Goal: Information Seeking & Learning: Learn about a topic

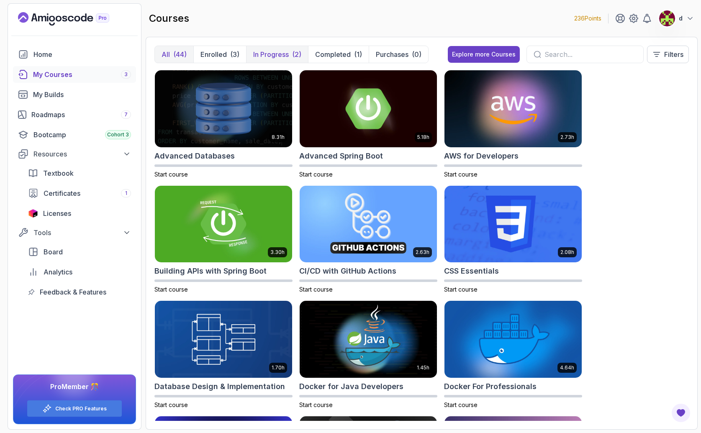
click at [270, 54] on p "In Progress" at bounding box center [271, 54] width 36 height 10
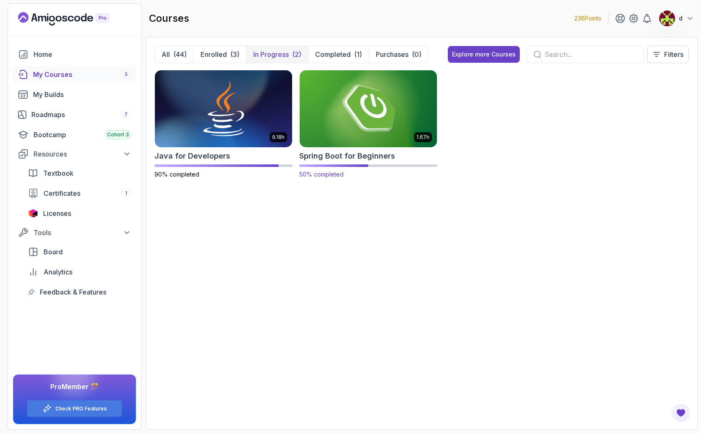
click at [361, 111] on img at bounding box center [368, 108] width 144 height 81
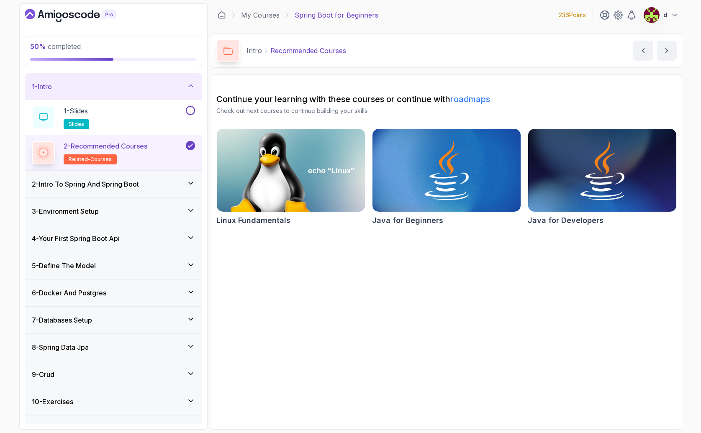
click at [109, 241] on h3 "4 - Your First Spring Boot Api" at bounding box center [76, 239] width 88 height 10
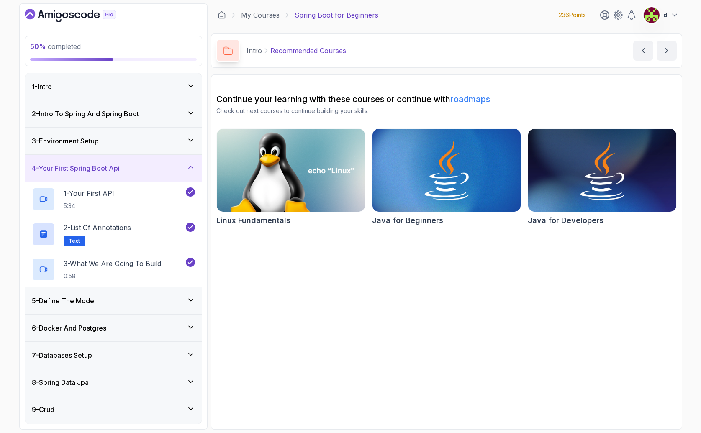
click at [114, 301] on div "5 - Define The Model" at bounding box center [113, 301] width 163 height 10
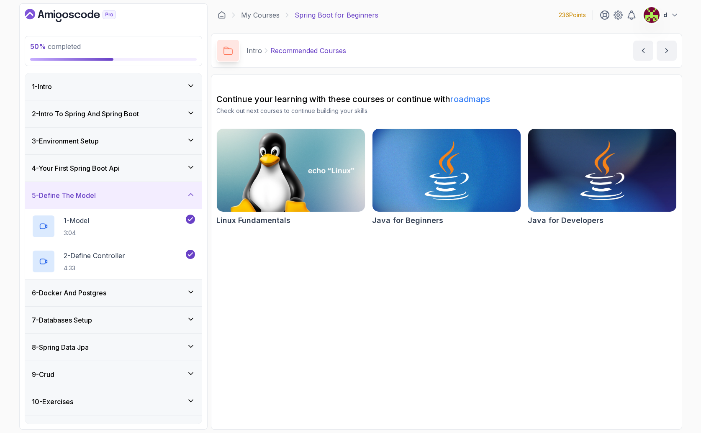
click at [90, 292] on h3 "6 - Docker And Postgres" at bounding box center [69, 293] width 75 height 10
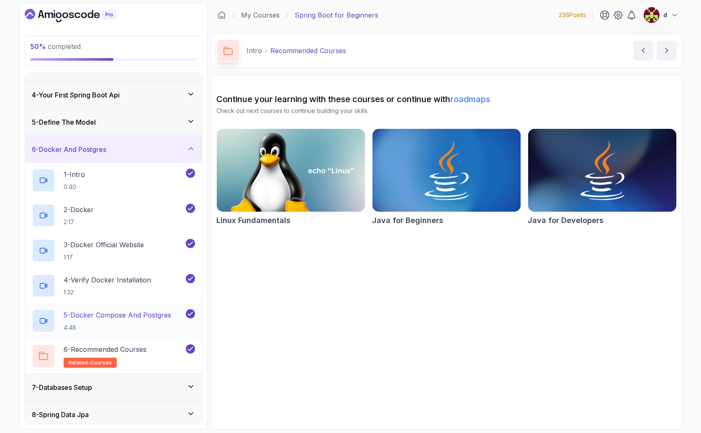
scroll to position [77, 0]
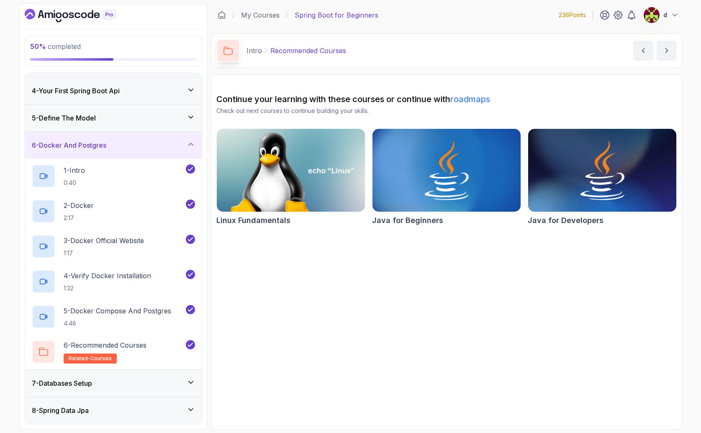
click at [103, 381] on div "7 - Databases Setup" at bounding box center [113, 384] width 163 height 10
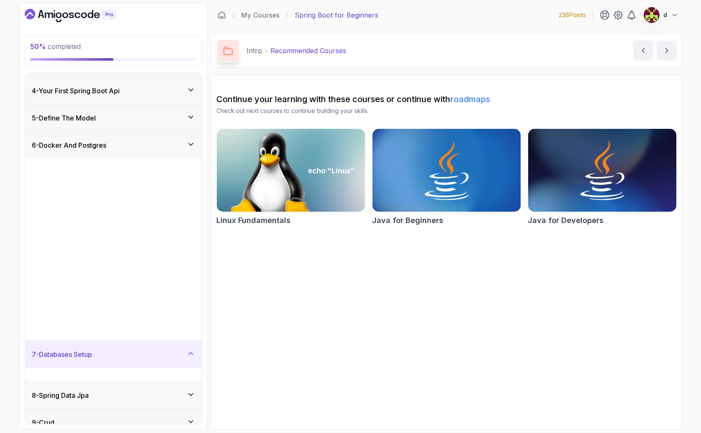
scroll to position [0, 0]
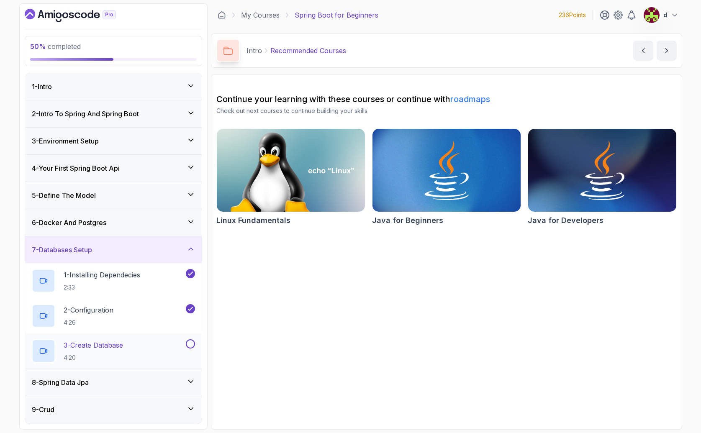
click at [114, 349] on p "3 - Create Database" at bounding box center [93, 345] width 59 height 10
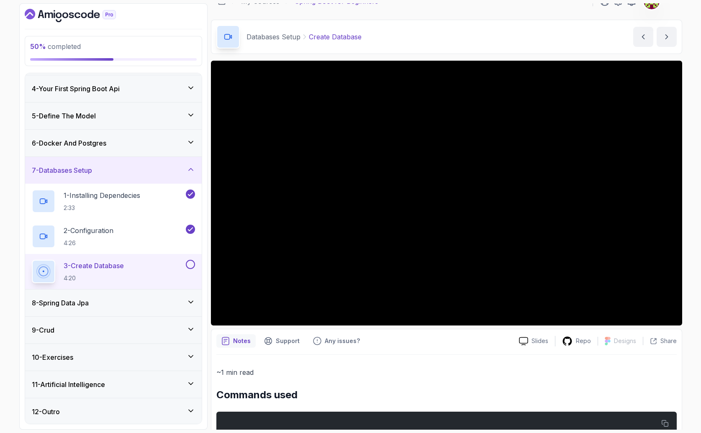
scroll to position [81, 0]
click at [190, 264] on button at bounding box center [190, 263] width 9 height 9
click at [135, 311] on div "8 - Spring Data Jpa" at bounding box center [113, 302] width 177 height 27
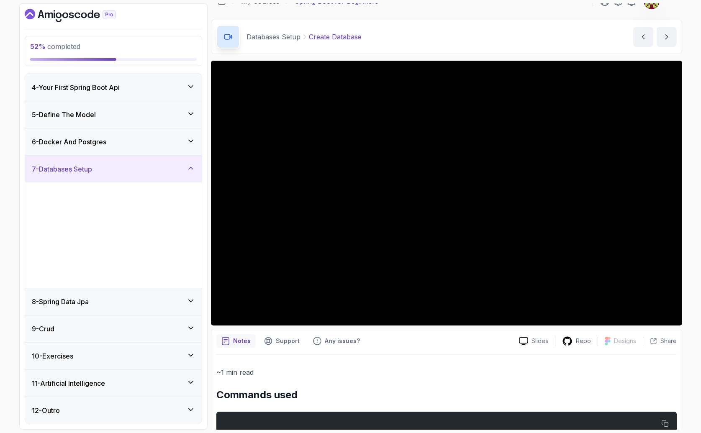
scroll to position [0, 0]
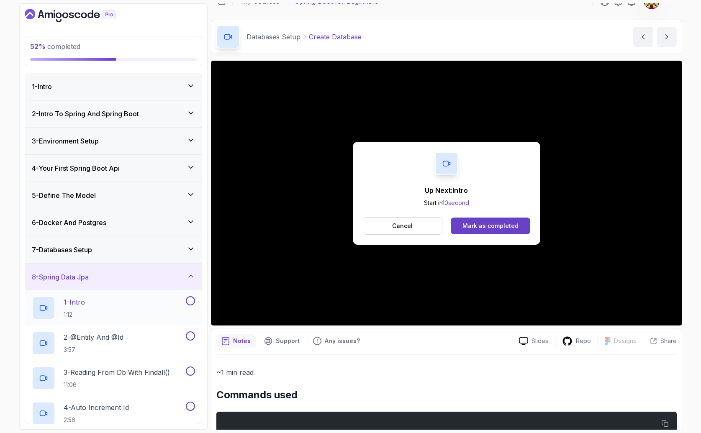
click at [103, 311] on div "1 - Intro 1:12" at bounding box center [108, 307] width 152 height 23
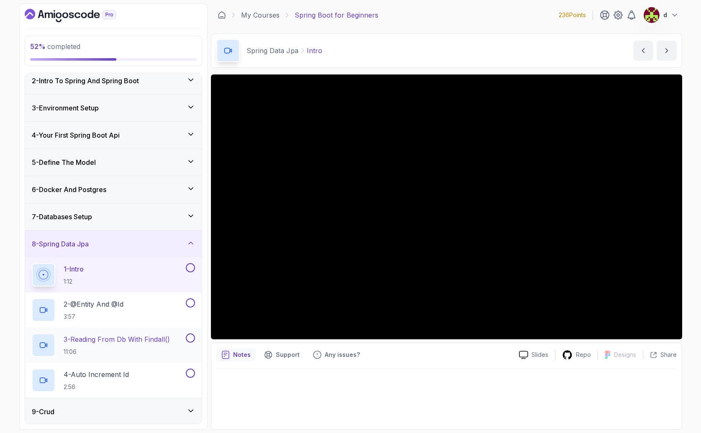
scroll to position [116, 0]
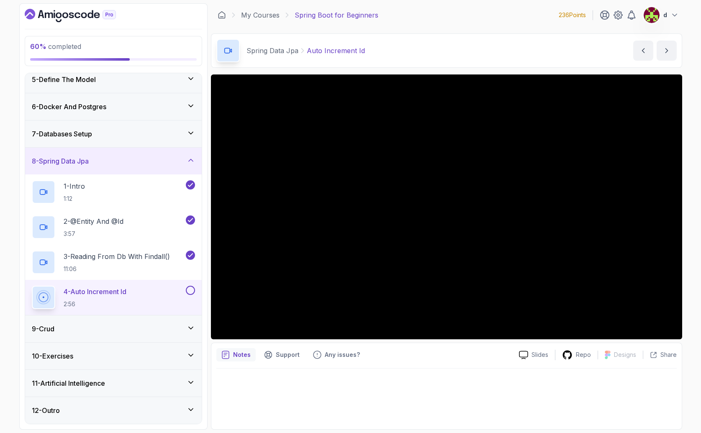
click at [451, 374] on div at bounding box center [446, 397] width 461 height 56
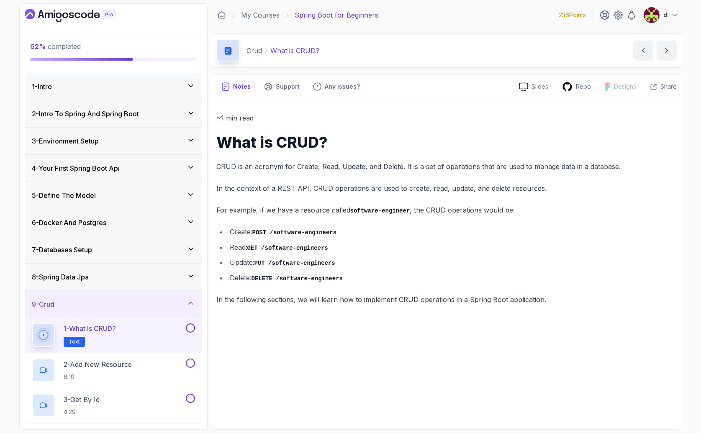
scroll to position [14, 0]
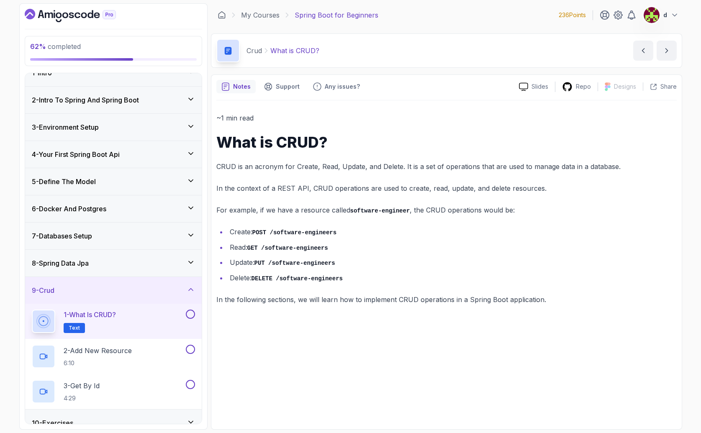
click at [191, 312] on button at bounding box center [190, 314] width 9 height 9
click at [159, 344] on div "2 - Add New Resource 6:10" at bounding box center [113, 356] width 177 height 35
click at [137, 360] on div "2 - Add New Resource 6:10" at bounding box center [108, 356] width 152 height 23
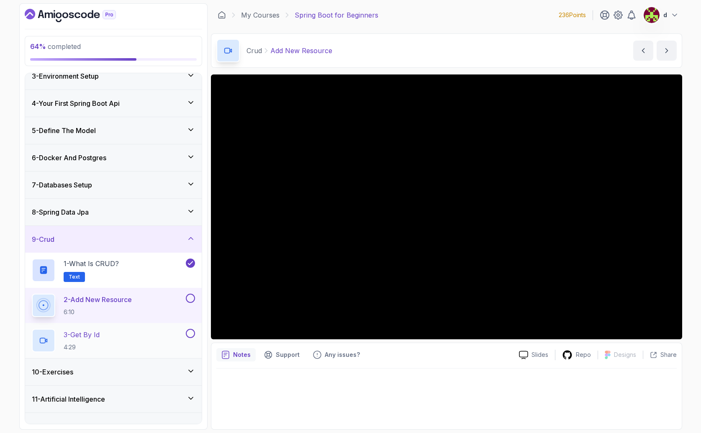
scroll to position [81, 0]
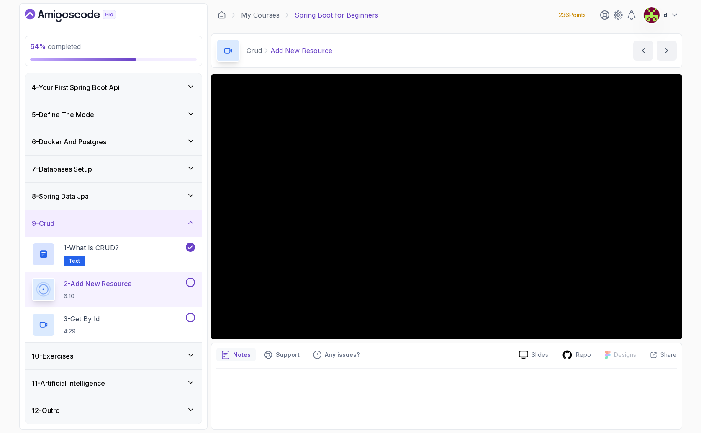
click at [121, 350] on div "10 - Exercises" at bounding box center [113, 356] width 177 height 27
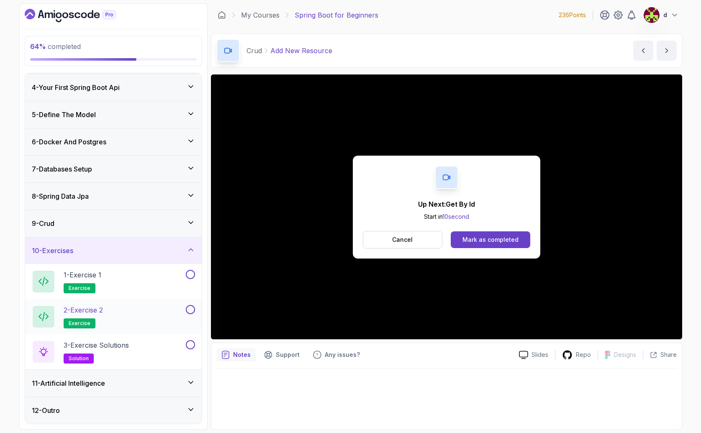
click at [191, 308] on button at bounding box center [190, 309] width 9 height 9
click at [190, 273] on button at bounding box center [190, 274] width 9 height 9
click at [82, 222] on div "9 - Crud" at bounding box center [113, 224] width 163 height 10
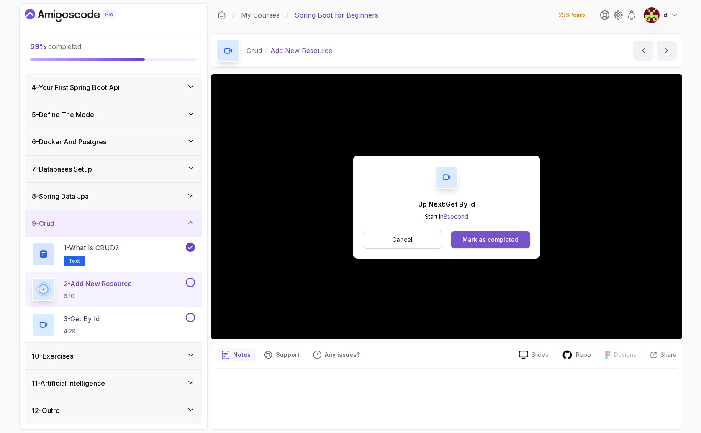
click at [505, 241] on div "Mark as completed" at bounding box center [491, 240] width 56 height 8
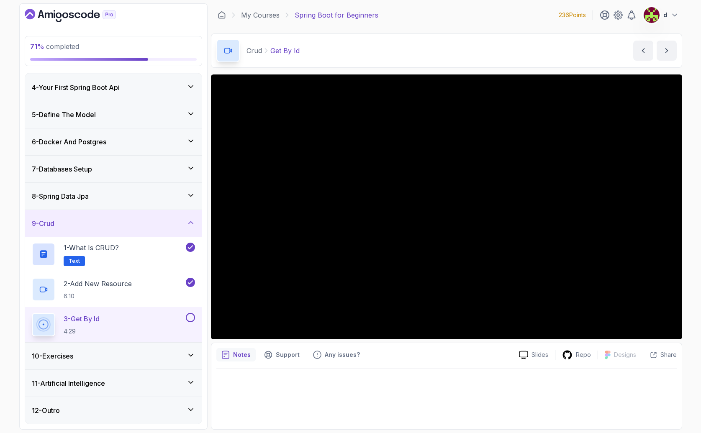
click at [128, 385] on div "11 - Artificial Intelligence" at bounding box center [113, 384] width 163 height 10
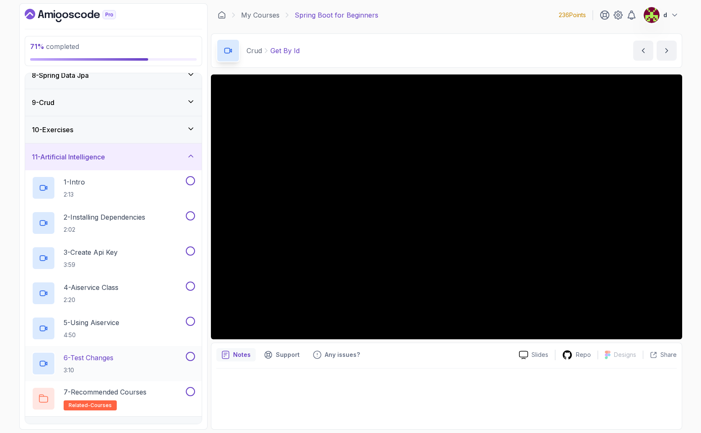
scroll to position [222, 0]
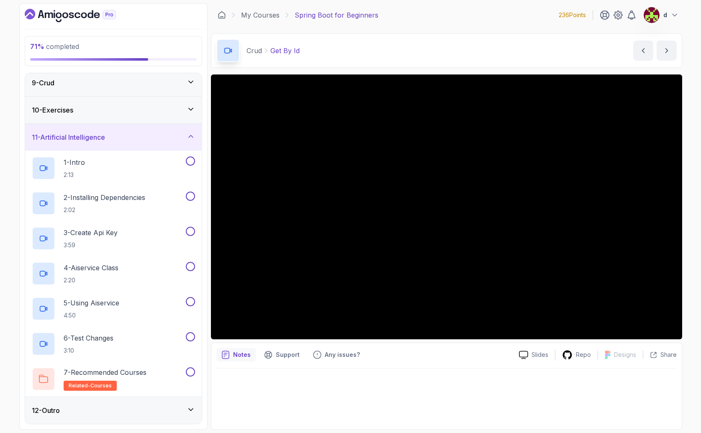
click at [94, 134] on h3 "11 - Artificial Intelligence" at bounding box center [68, 137] width 73 height 10
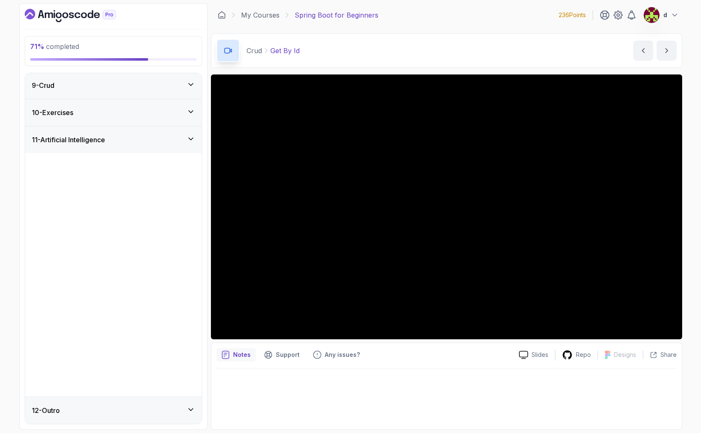
scroll to position [0, 0]
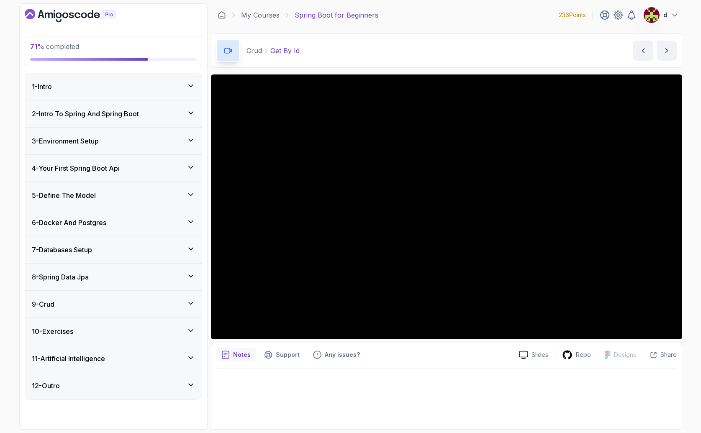
click at [80, 331] on div "10 - Exercises" at bounding box center [113, 332] width 163 height 10
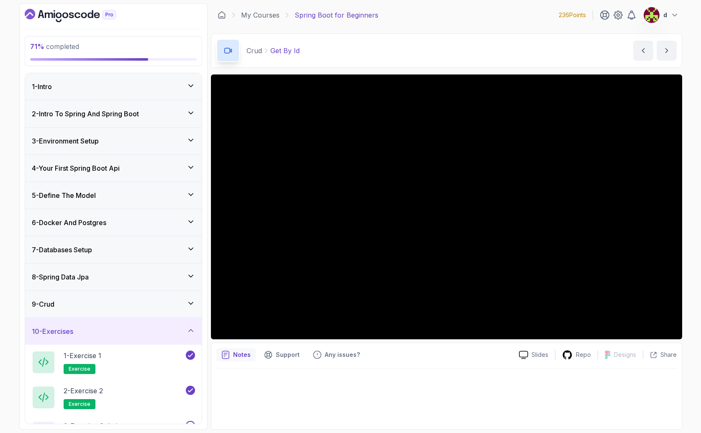
click at [134, 299] on div "9 - Crud" at bounding box center [113, 304] width 163 height 10
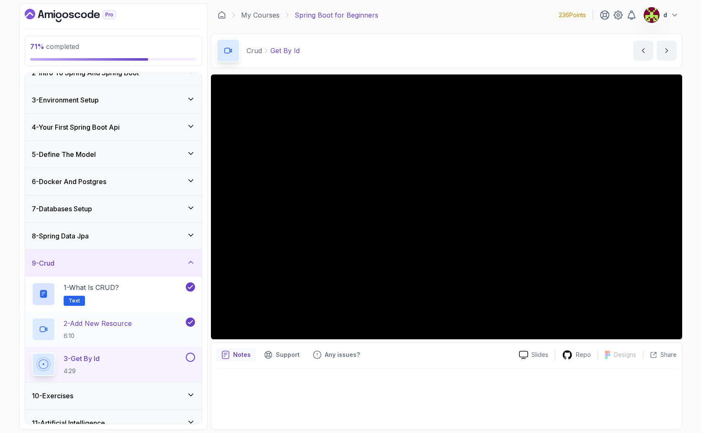
scroll to position [81, 0]
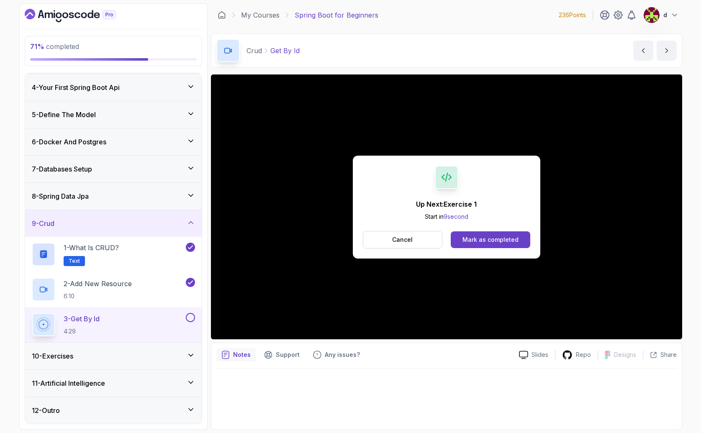
click at [513, 229] on div "Up Next: Exercise 1 Start in 9 second Cancel Mark as completed" at bounding box center [447, 207] width 188 height 103
click at [492, 242] on div "Mark as completed" at bounding box center [491, 240] width 56 height 8
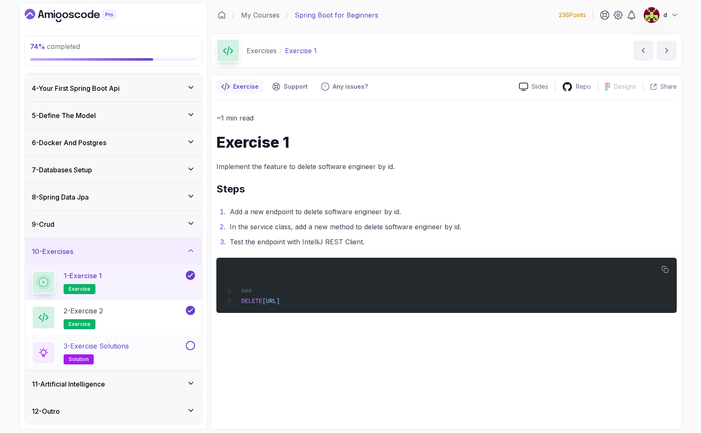
scroll to position [81, 0]
click at [159, 347] on div "3 - Exercise Solutions solution" at bounding box center [108, 351] width 152 height 23
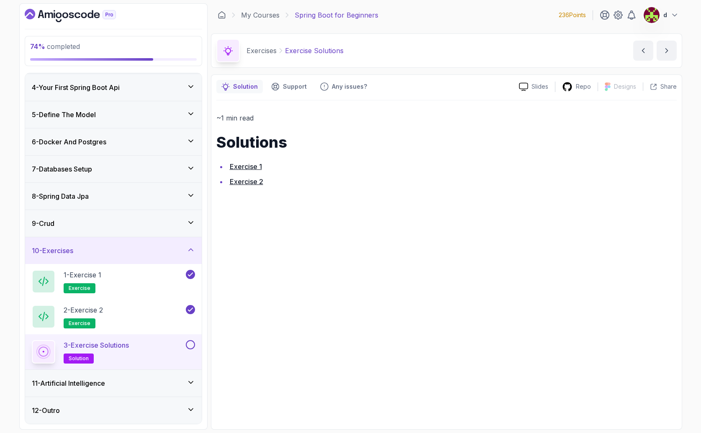
click at [245, 165] on link "Exercise 1" at bounding box center [246, 166] width 32 height 8
click at [255, 178] on link "Exercise 2" at bounding box center [246, 182] width 33 height 8
click at [188, 343] on button at bounding box center [190, 344] width 9 height 9
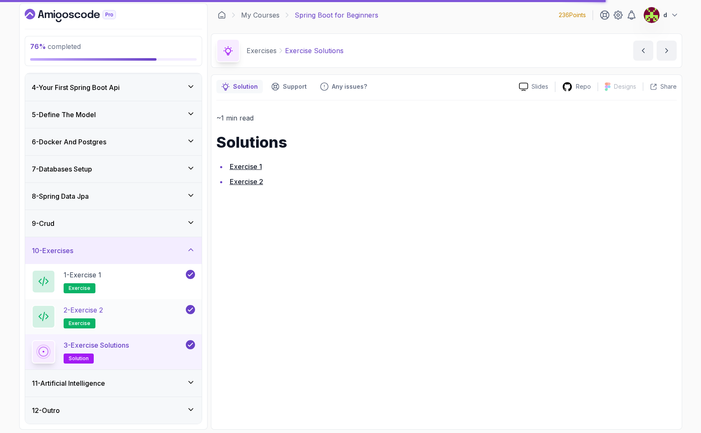
click at [160, 312] on div "2 - Exercise 2 exercise" at bounding box center [108, 316] width 152 height 23
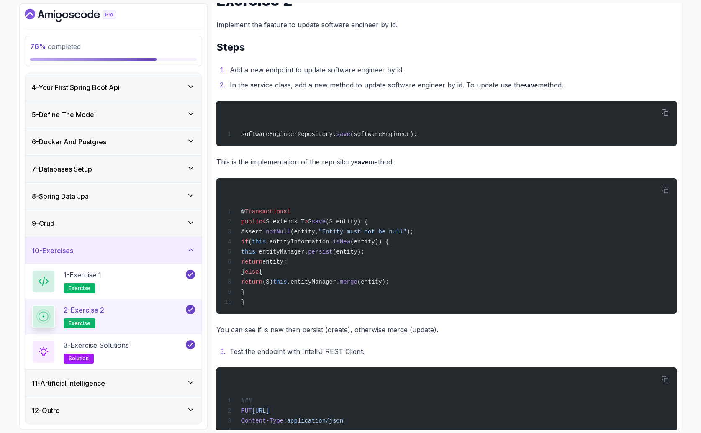
scroll to position [212, 0]
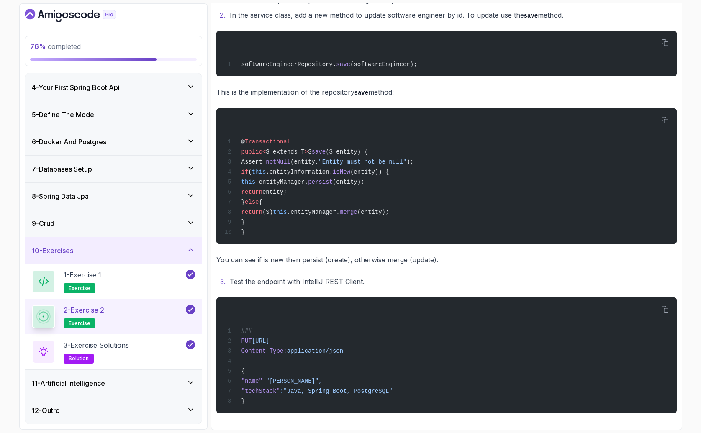
click at [96, 380] on h3 "11 - Artificial Intelligence" at bounding box center [68, 384] width 73 height 10
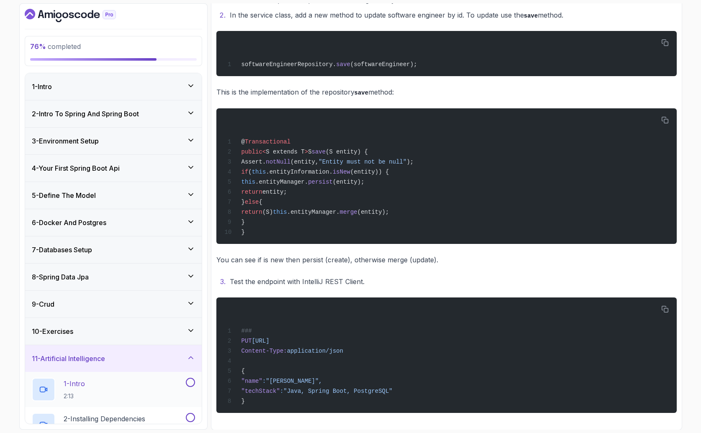
scroll to position [2, 0]
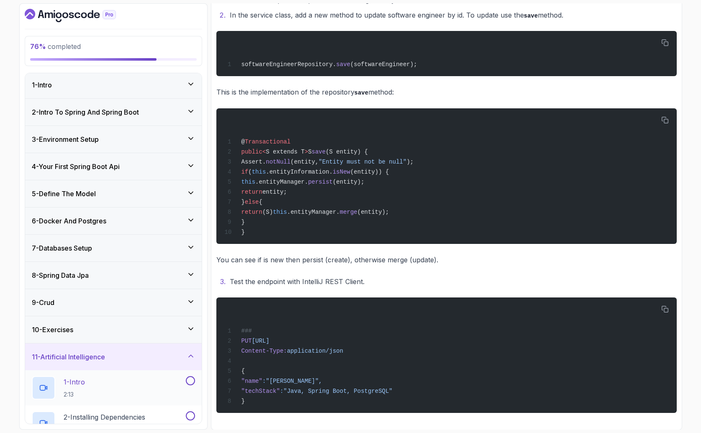
click at [97, 383] on div "1 - Intro 2:13" at bounding box center [108, 387] width 152 height 23
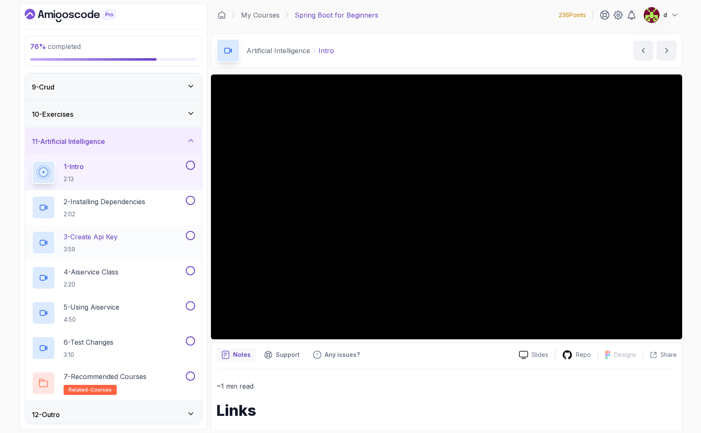
scroll to position [222, 0]
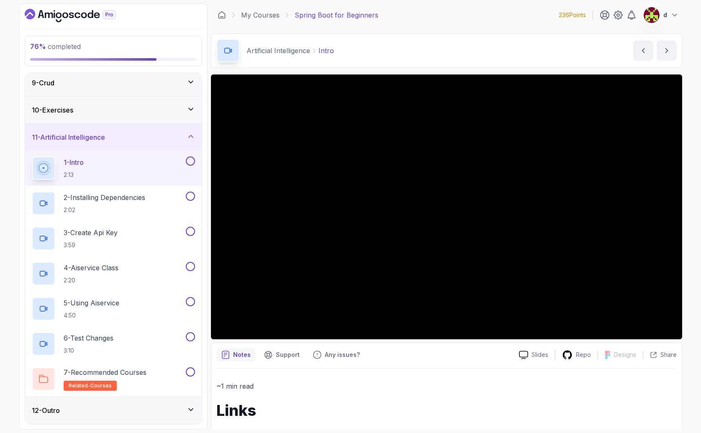
click at [152, 401] on div "12 - Outro" at bounding box center [113, 410] width 177 height 27
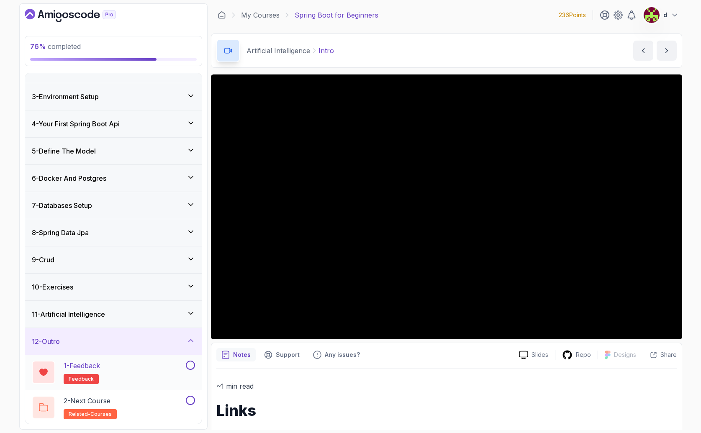
scroll to position [46, 0]
click at [122, 342] on div "12 - Outro" at bounding box center [113, 340] width 163 height 10
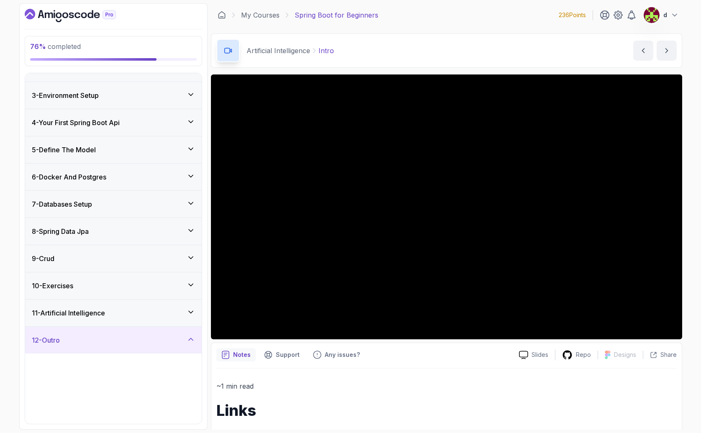
scroll to position [0, 0]
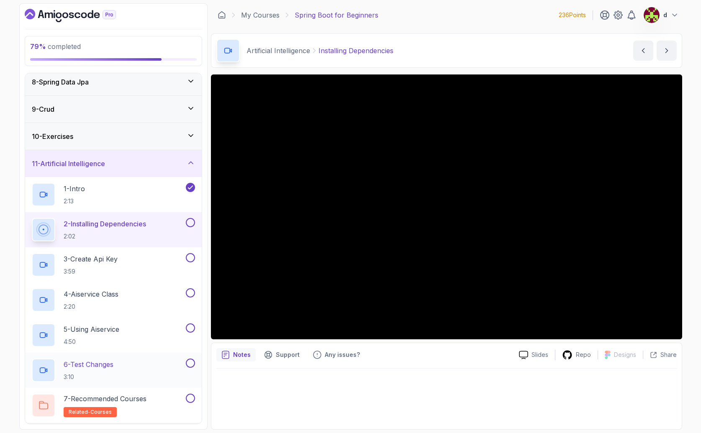
scroll to position [222, 0]
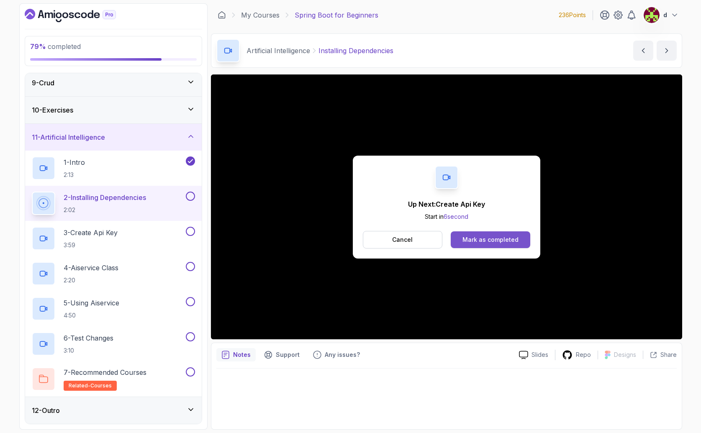
click at [487, 239] on div "Mark as completed" at bounding box center [491, 240] width 56 height 8
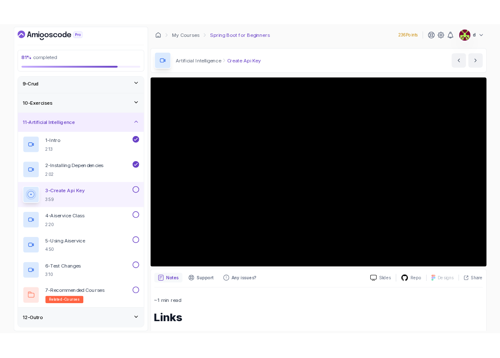
scroll to position [221, 0]
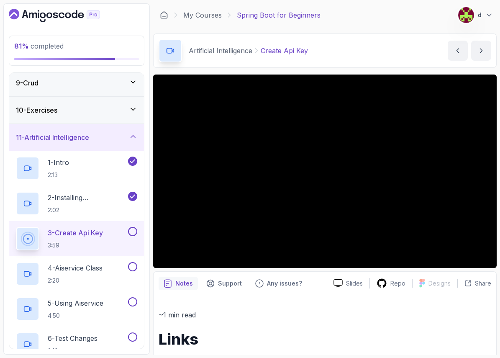
click at [207, 3] on section "81 % completed 1 - Intro 2 - Intro To Spring And Spring Boot 3 - Environment Se…" at bounding box center [250, 179] width 500 height 358
click at [209, 2] on section "81 % completed 1 - Intro 2 - Intro To Spring And Spring Boot 3 - Environment Se…" at bounding box center [250, 179] width 500 height 358
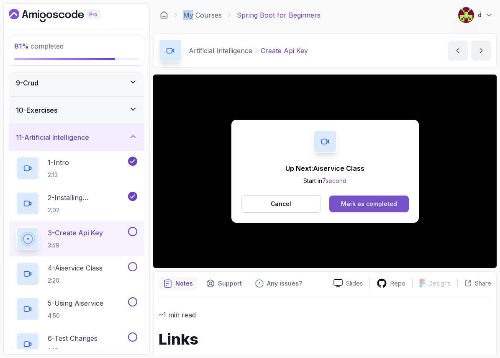
click at [357, 209] on button "Mark as completed" at bounding box center [369, 204] width 79 height 17
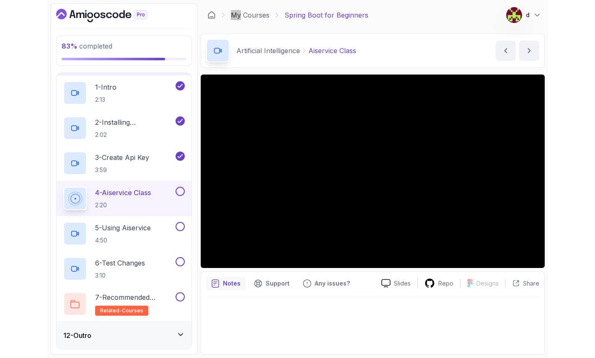
scroll to position [278, 0]
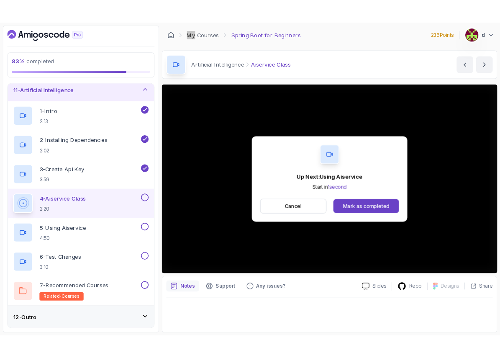
scroll to position [296, 0]
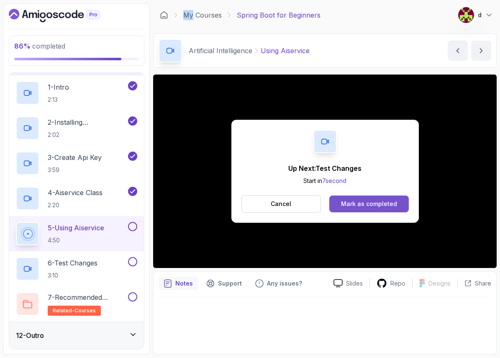
click at [387, 202] on div "Mark as completed" at bounding box center [369, 204] width 56 height 8
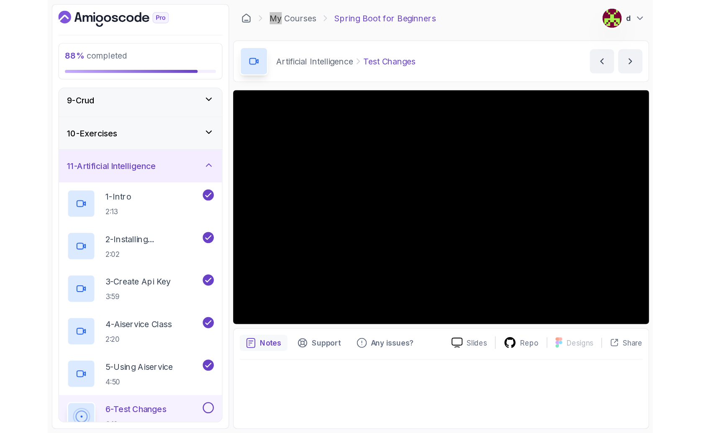
scroll to position [222, 0]
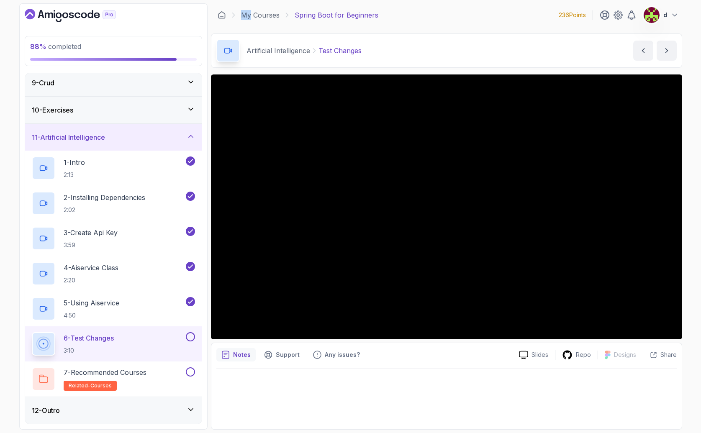
click at [188, 343] on button "6 - Test Changes 3:10" at bounding box center [113, 343] width 163 height 23
click at [188, 337] on button at bounding box center [190, 336] width 9 height 9
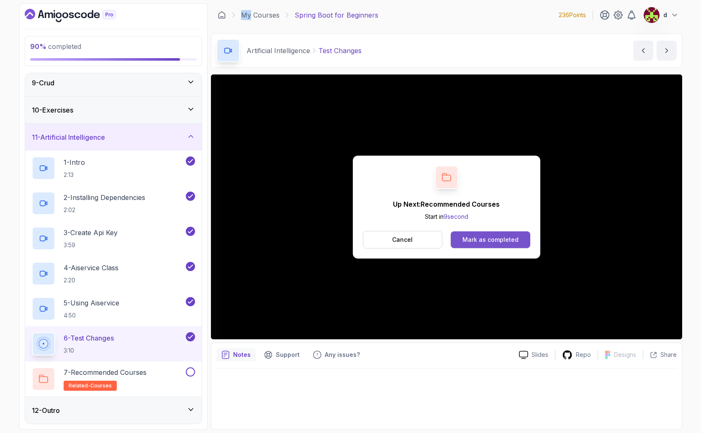
click at [482, 237] on div "Mark as completed" at bounding box center [491, 240] width 56 height 8
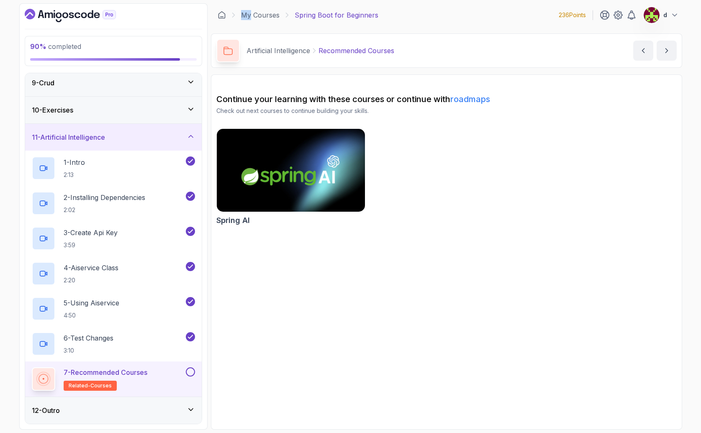
click at [309, 200] on img at bounding box center [291, 170] width 156 height 87
click at [557, 127] on div "Continue your learning with these courses or continue with roadmaps Check out n…" at bounding box center [446, 161] width 461 height 136
click at [195, 368] on div "7 - Recommended Courses related-courses" at bounding box center [113, 379] width 177 height 35
click at [192, 372] on button at bounding box center [190, 372] width 9 height 9
click at [165, 409] on div "12 - Outro" at bounding box center [113, 411] width 163 height 10
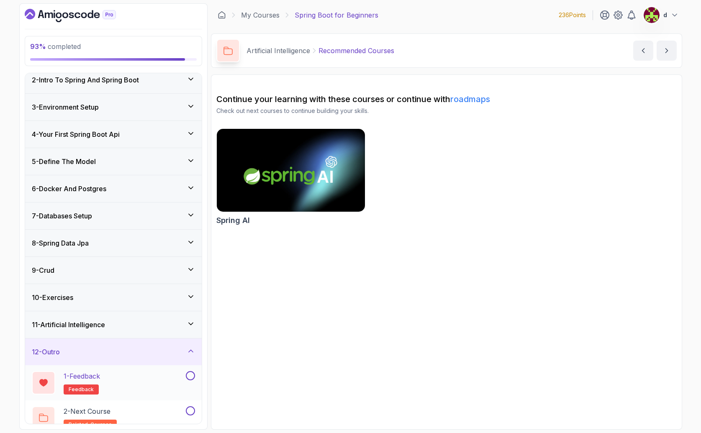
scroll to position [46, 0]
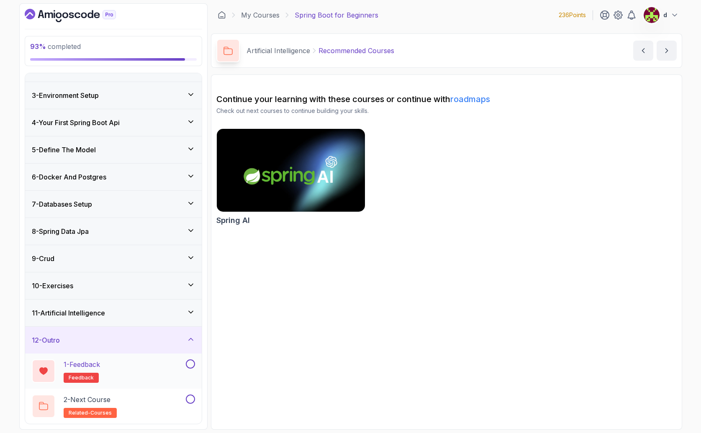
click at [160, 370] on div "1 - Feedback feedback" at bounding box center [108, 371] width 152 height 23
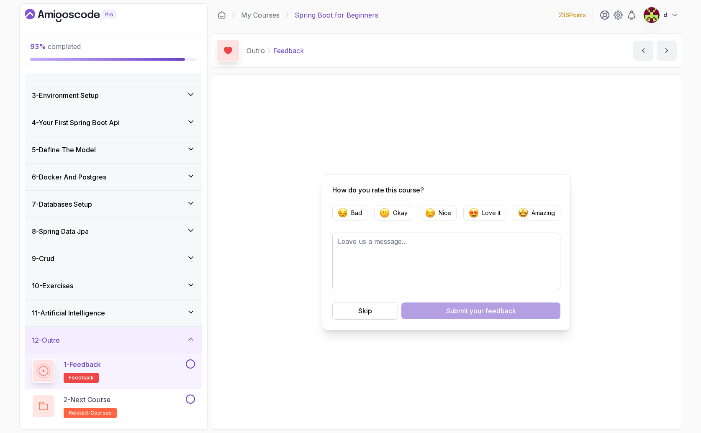
click at [196, 359] on div "1 - Feedback feedback" at bounding box center [113, 371] width 177 height 35
click at [193, 363] on button at bounding box center [190, 364] width 9 height 9
click at [165, 405] on div "2 - Next Course related-courses" at bounding box center [108, 406] width 152 height 23
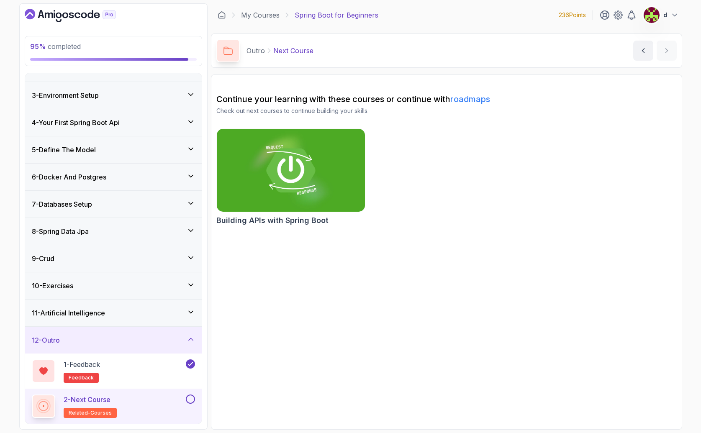
click at [196, 400] on div "2 - Next Course related-courses" at bounding box center [113, 406] width 177 height 35
drag, startPoint x: 191, startPoint y: 396, endPoint x: 187, endPoint y: 401, distance: 6.0
click at [189, 398] on button at bounding box center [190, 399] width 9 height 9
click at [297, 166] on img at bounding box center [291, 170] width 156 height 87
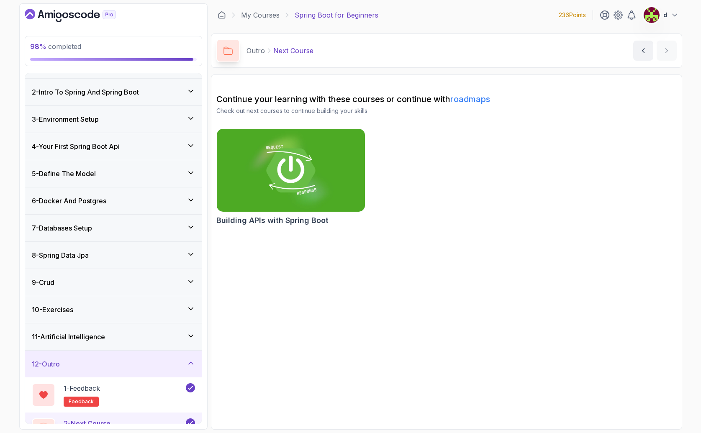
scroll to position [46, 0]
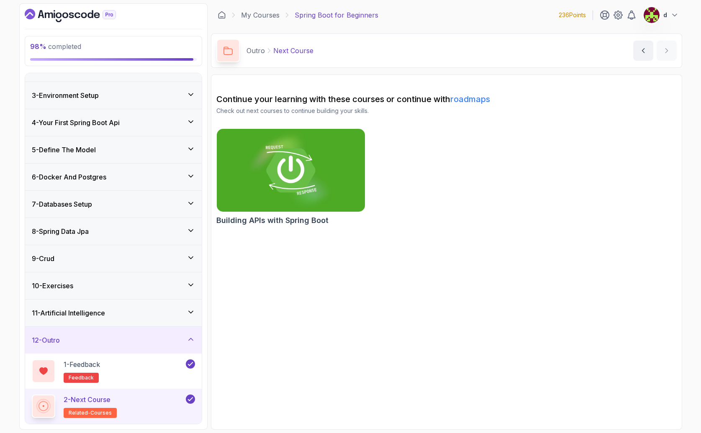
click at [191, 339] on icon at bounding box center [191, 339] width 4 height 2
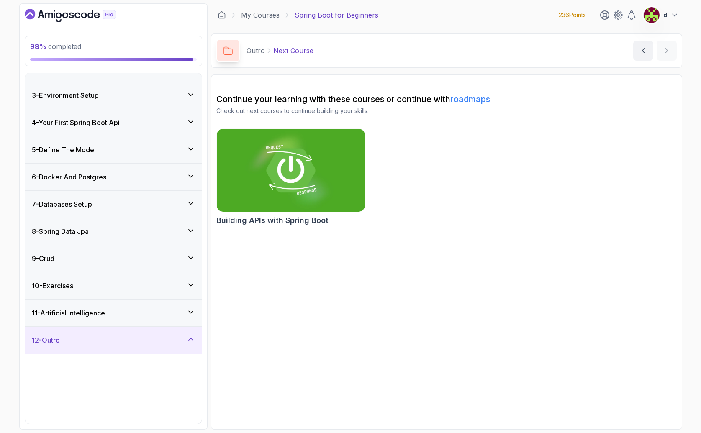
scroll to position [0, 0]
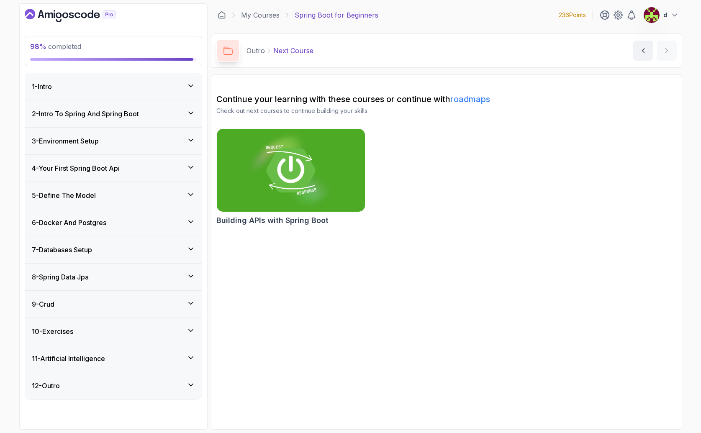
click at [191, 356] on icon at bounding box center [191, 358] width 8 height 8
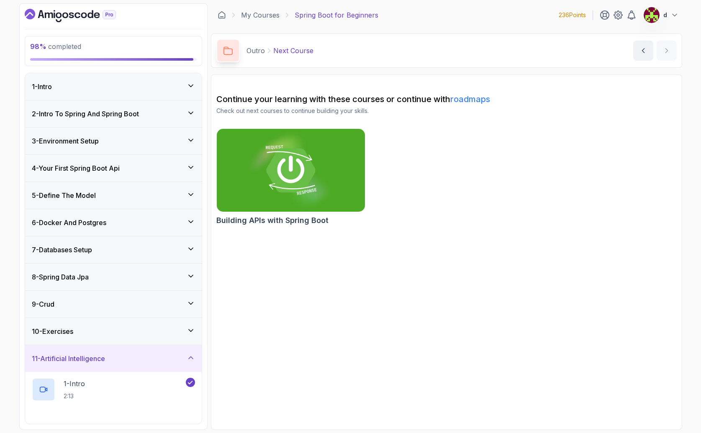
scroll to position [222, 0]
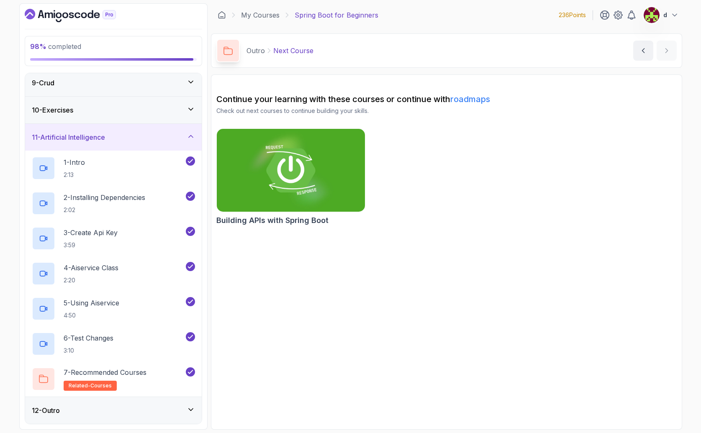
click at [163, 109] on div "10 - Exercises" at bounding box center [113, 110] width 163 height 10
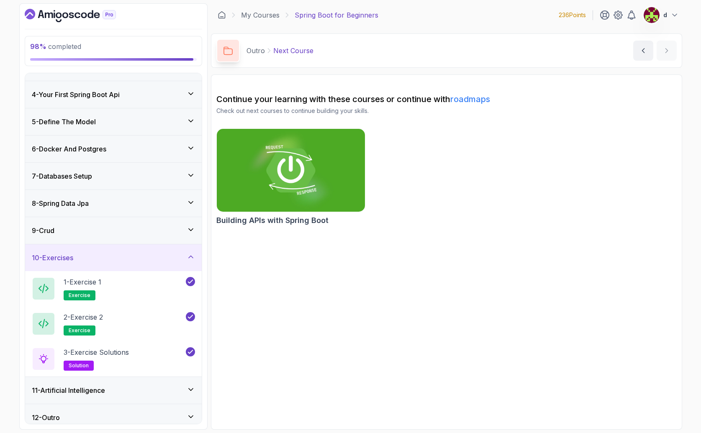
scroll to position [64, 0]
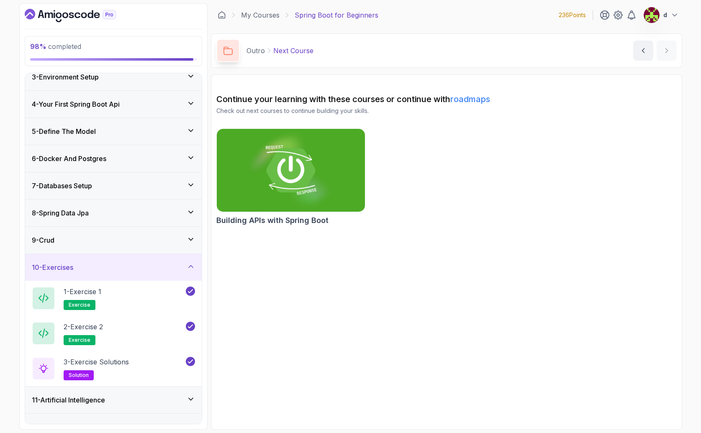
click at [130, 231] on div "9 - Crud" at bounding box center [113, 240] width 177 height 27
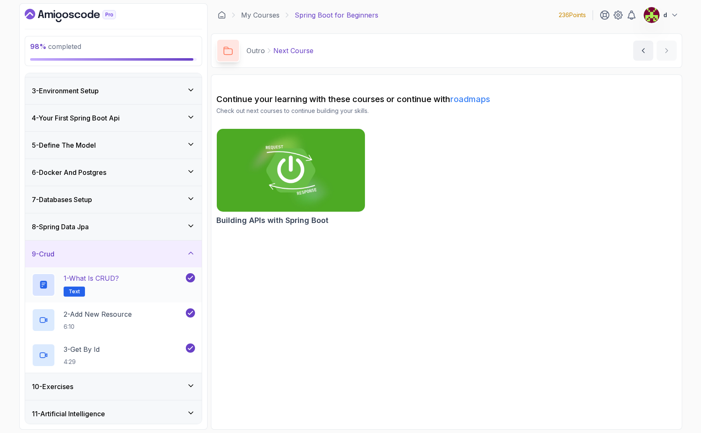
scroll to position [81, 0]
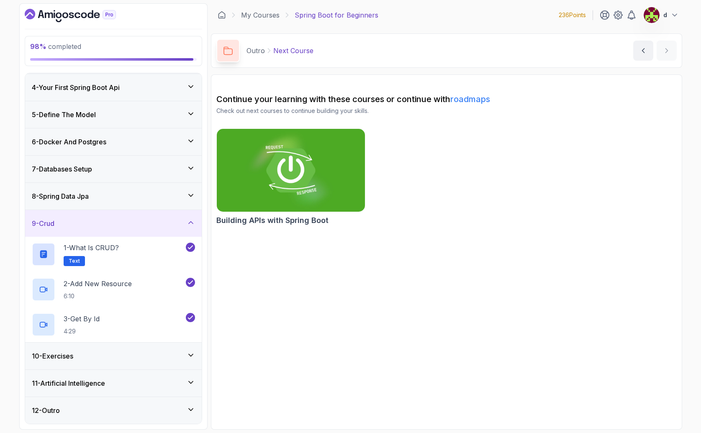
click at [123, 202] on div "8 - Spring Data Jpa" at bounding box center [113, 196] width 177 height 27
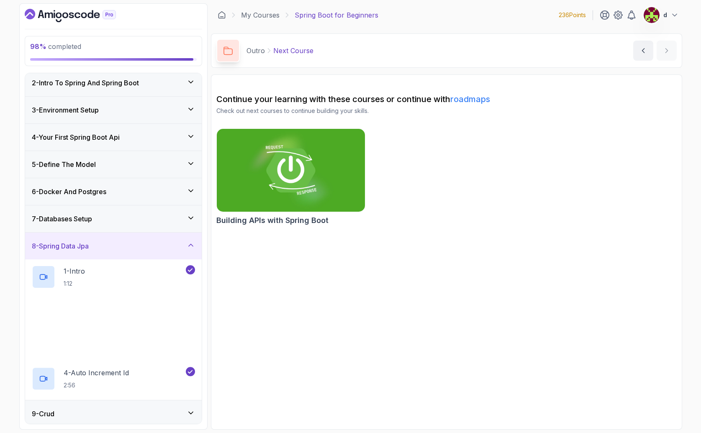
scroll to position [116, 0]
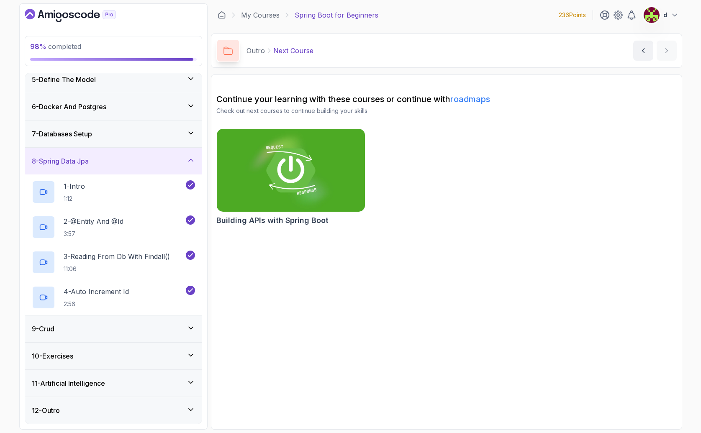
click at [88, 137] on h3 "7 - Databases Setup" at bounding box center [62, 134] width 60 height 10
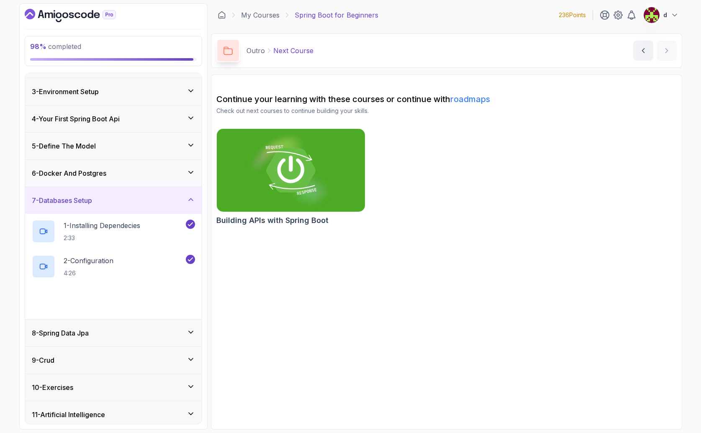
scroll to position [81, 0]
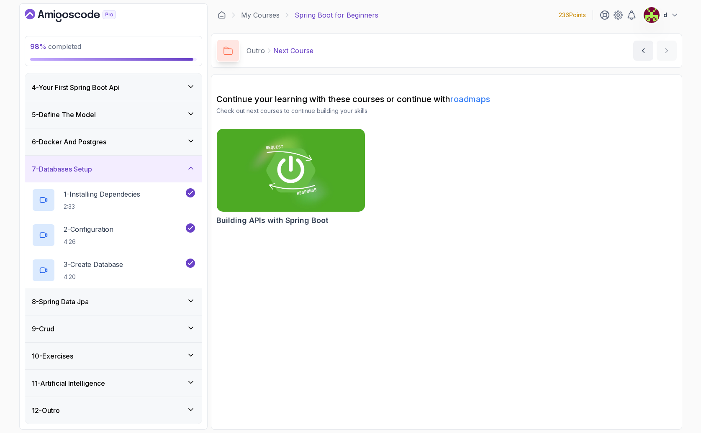
click at [95, 147] on div "6 - Docker And Postgres" at bounding box center [113, 142] width 177 height 27
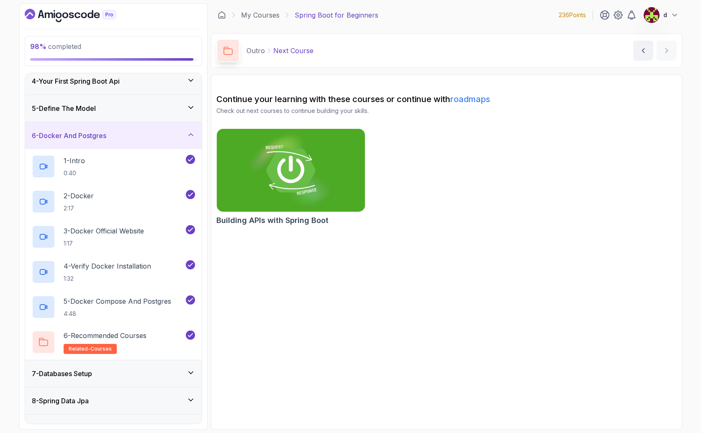
scroll to position [0, 0]
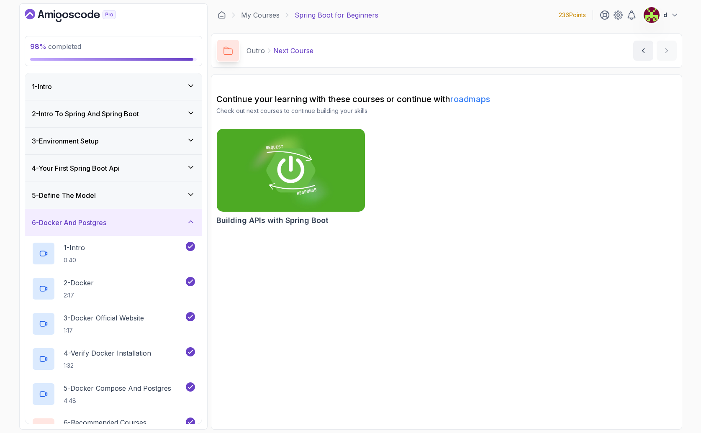
click at [85, 191] on h3 "5 - Define The Model" at bounding box center [64, 196] width 64 height 10
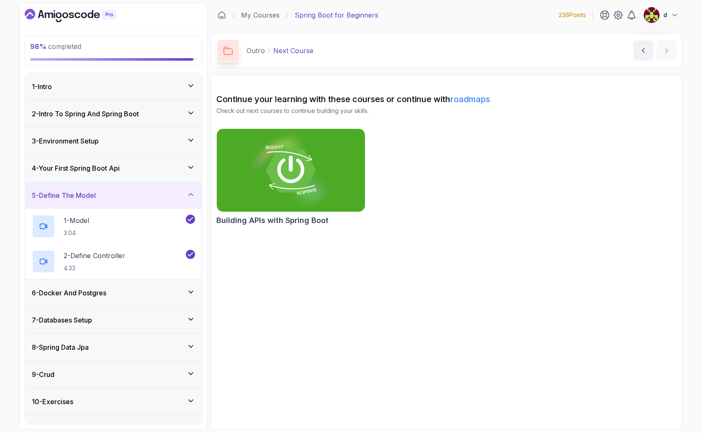
click at [95, 170] on h3 "4 - Your First Spring Boot Api" at bounding box center [76, 168] width 88 height 10
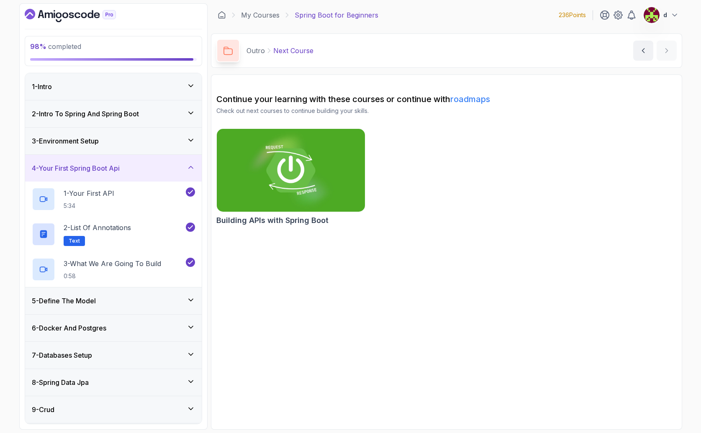
click at [103, 147] on div "3 - Environment Setup" at bounding box center [113, 141] width 177 height 27
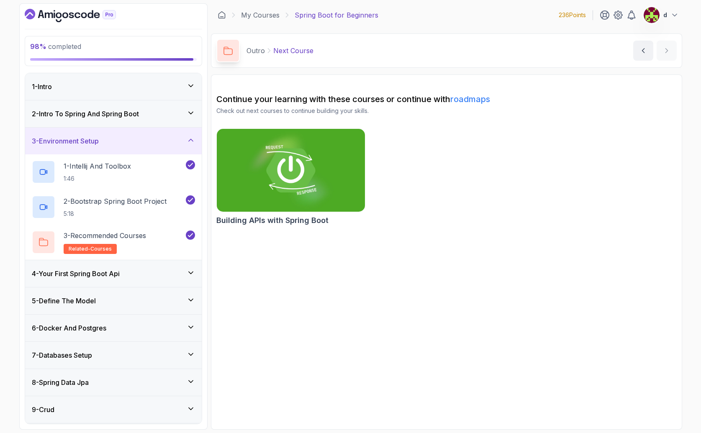
click at [106, 122] on div "2 - Intro To Spring And Spring Boot" at bounding box center [113, 113] width 177 height 27
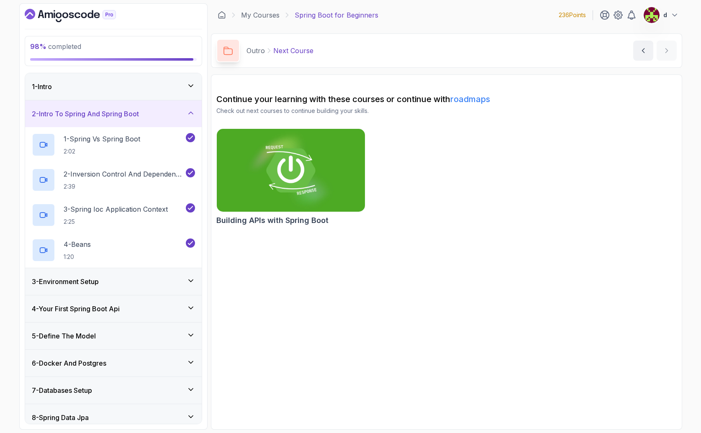
click at [94, 96] on div "1 - Intro" at bounding box center [113, 86] width 177 height 27
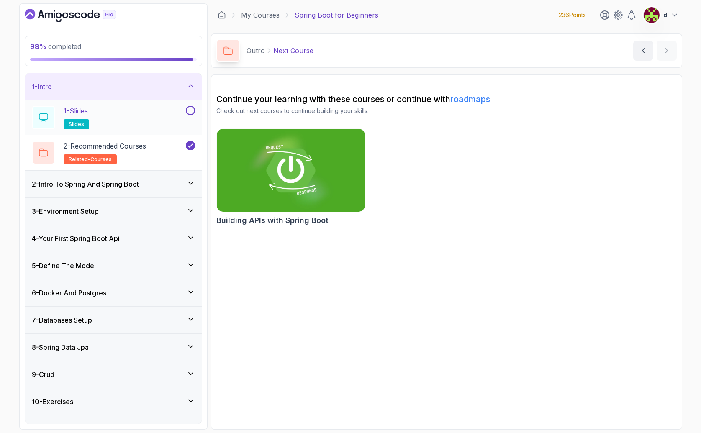
click at [191, 112] on button at bounding box center [190, 110] width 9 height 9
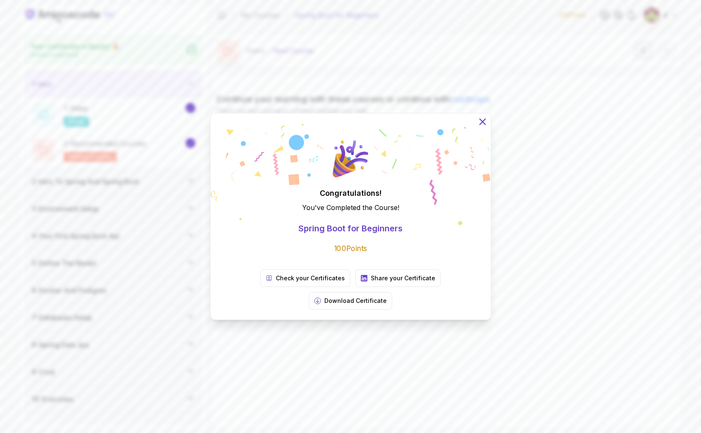
click at [484, 124] on icon at bounding box center [482, 121] width 5 height 5
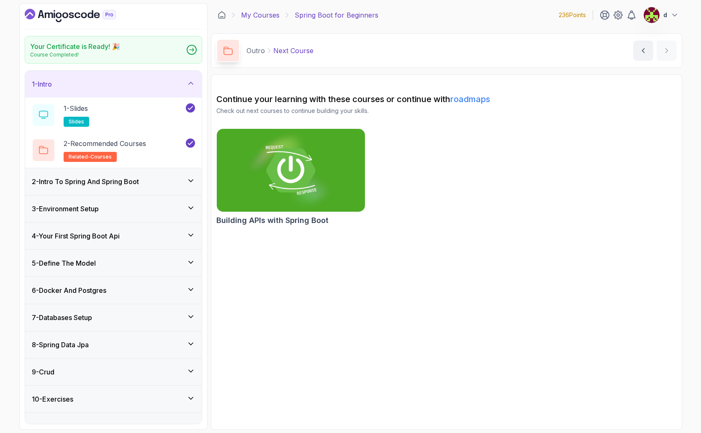
click at [264, 12] on link "My Courses" at bounding box center [260, 15] width 39 height 10
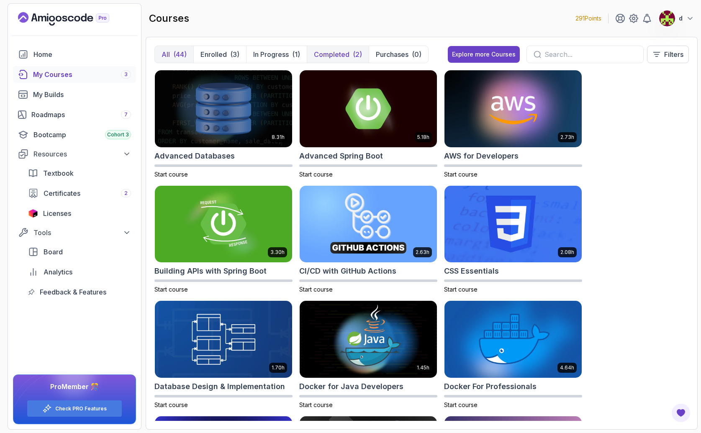
click at [314, 54] on p "Completed" at bounding box center [332, 54] width 36 height 10
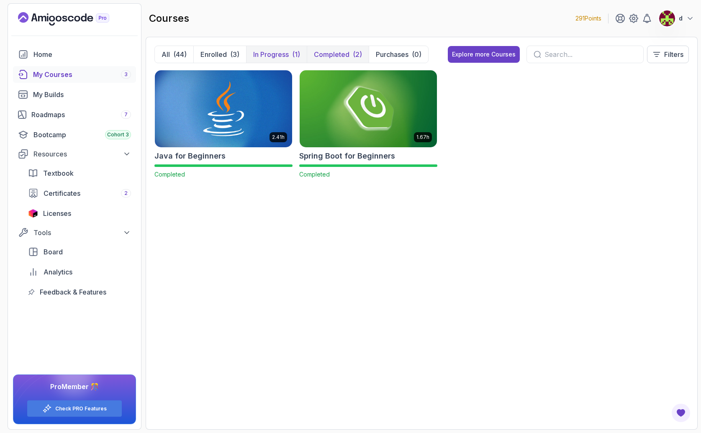
click at [279, 52] on p "In Progress" at bounding box center [271, 54] width 36 height 10
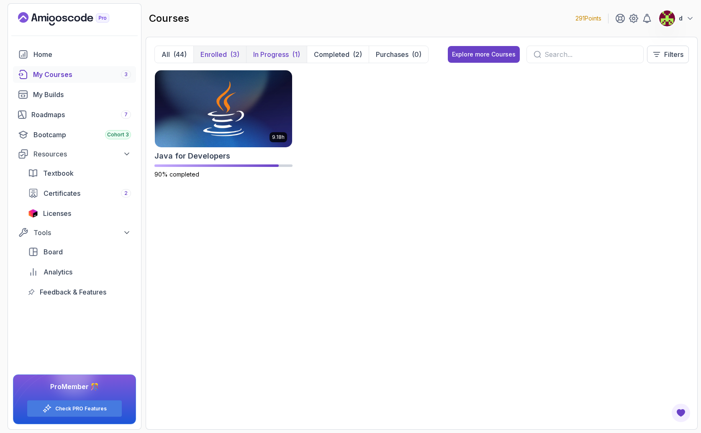
click at [227, 57] on p "Enrolled" at bounding box center [214, 54] width 26 height 10
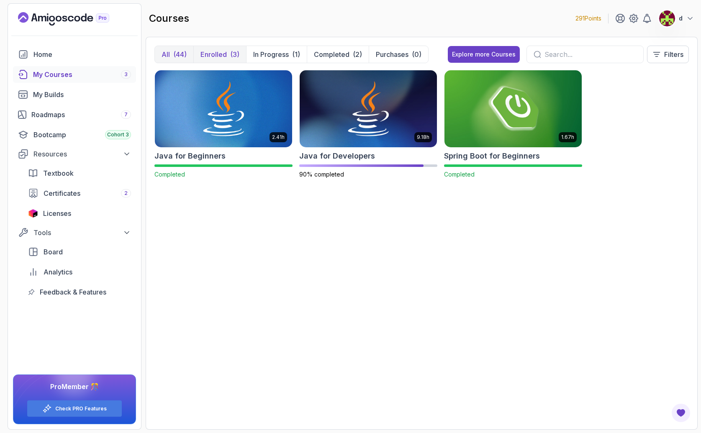
click at [171, 57] on button "All (44)" at bounding box center [174, 54] width 39 height 17
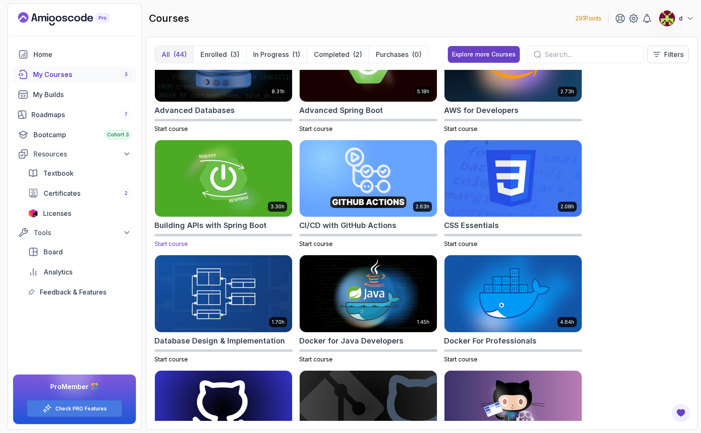
scroll to position [3, 0]
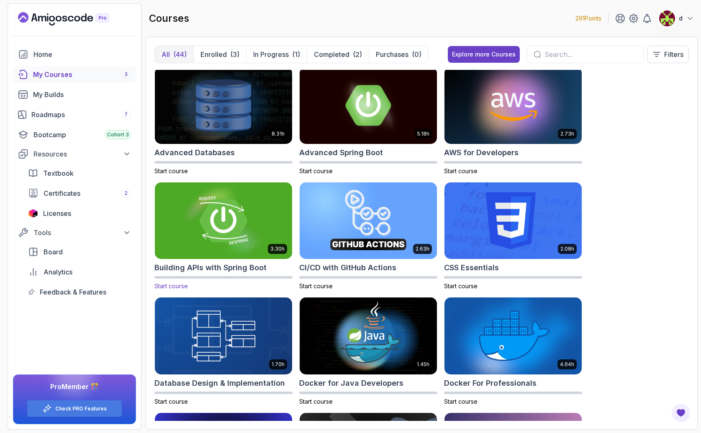
click at [219, 229] on img at bounding box center [224, 220] width 144 height 81
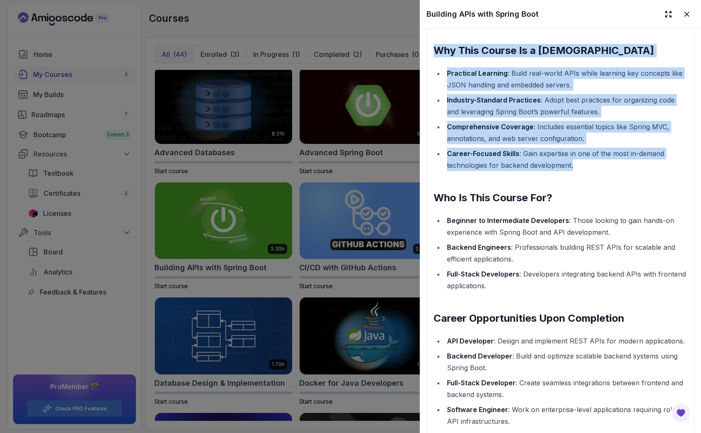
scroll to position [835, 0]
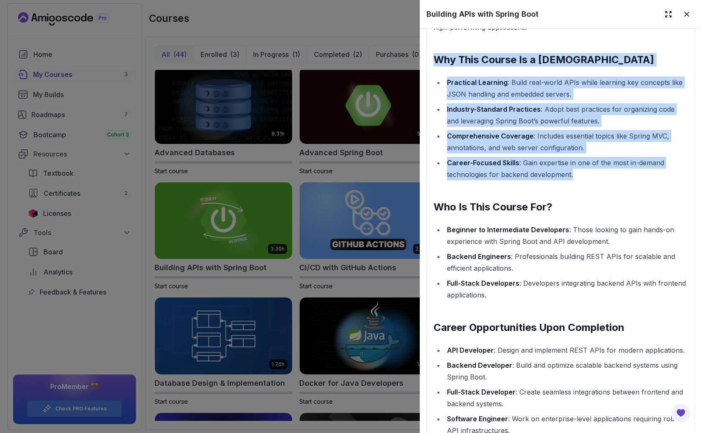
drag, startPoint x: 585, startPoint y: 117, endPoint x: 423, endPoint y: 63, distance: 170.8
click at [423, 63] on div "Learn to build robust, scalable APIs with Spring Boot, mastering REST principle…" at bounding box center [560, 275] width 281 height 2162
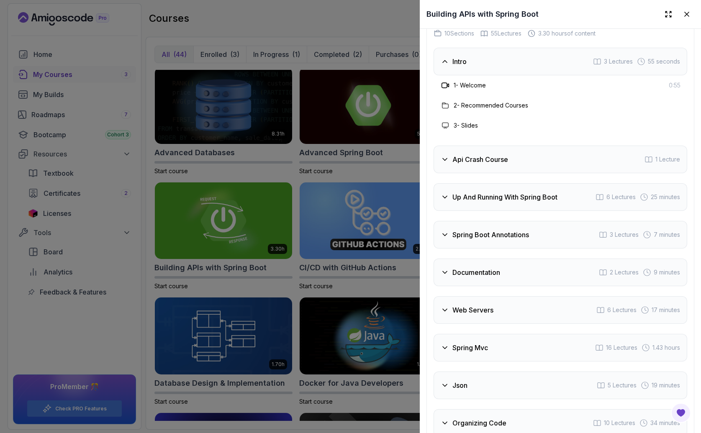
scroll to position [1798, 0]
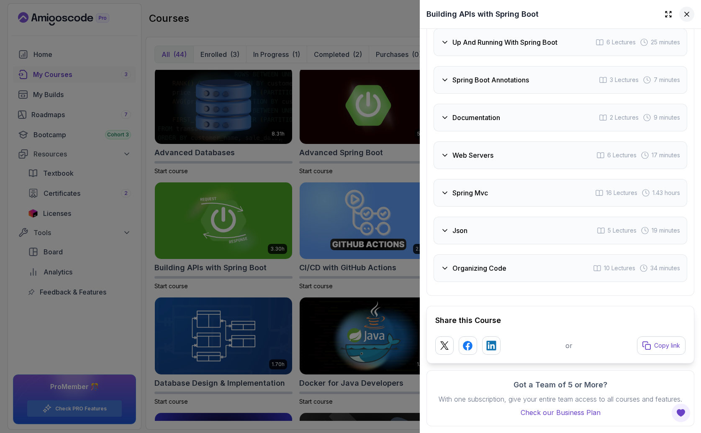
click at [683, 12] on icon at bounding box center [687, 14] width 8 height 8
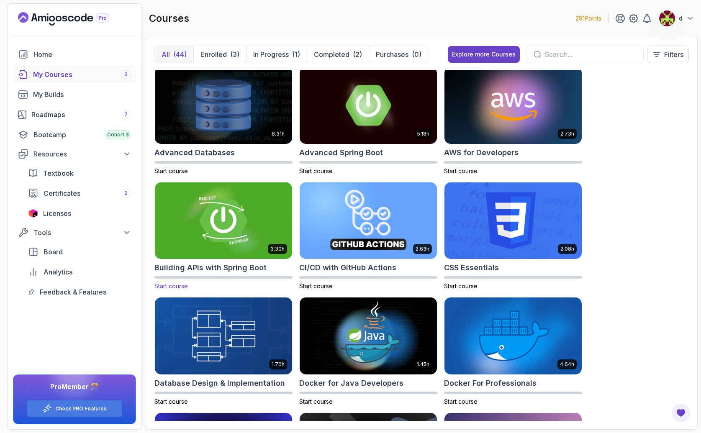
click at [255, 220] on img at bounding box center [224, 220] width 144 height 81
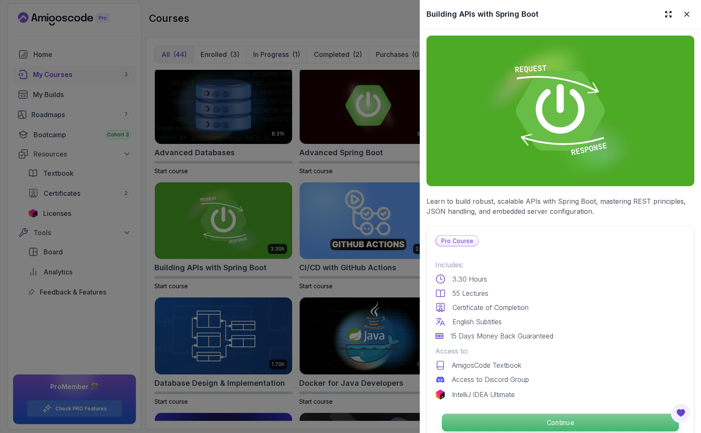
click at [584, 414] on p "Continue" at bounding box center [560, 423] width 237 height 18
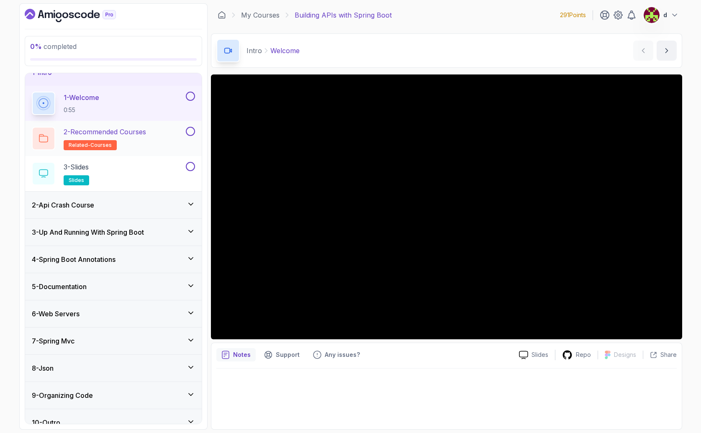
scroll to position [26, 0]
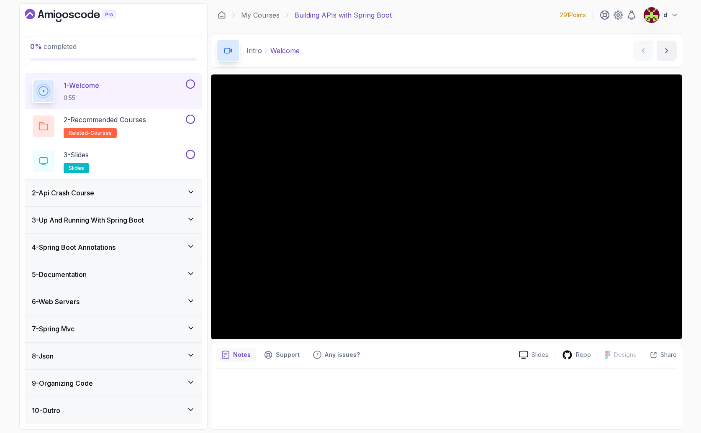
click at [198, 195] on div "2 - Api Crash Course" at bounding box center [113, 193] width 177 height 27
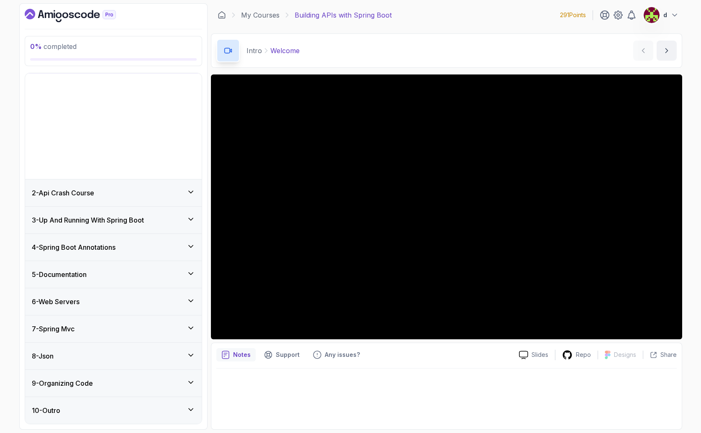
scroll to position [0, 0]
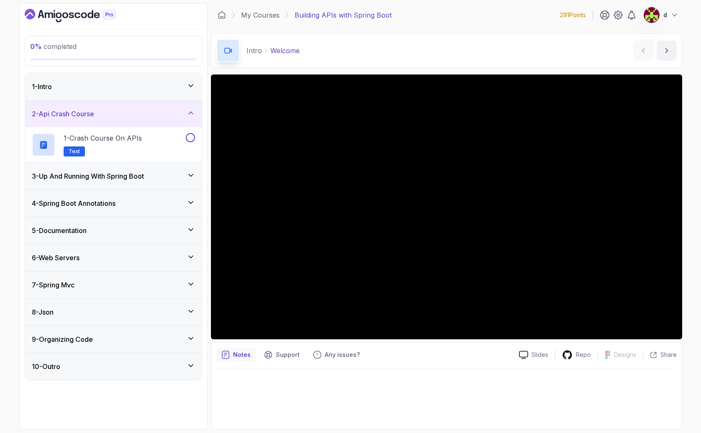
click at [191, 118] on div "2 - Api Crash Course" at bounding box center [113, 114] width 163 height 10
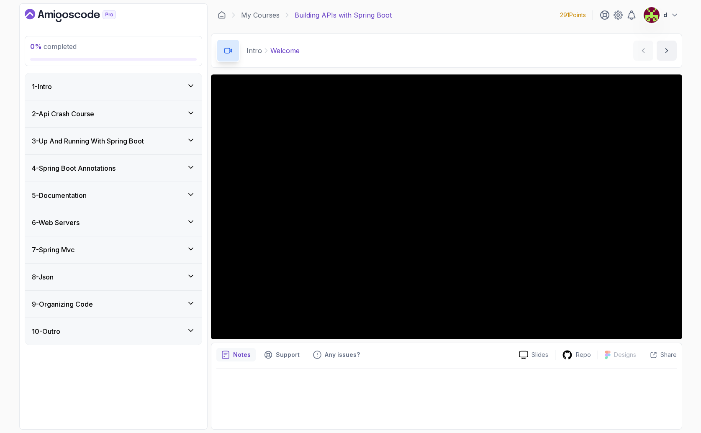
click at [188, 141] on icon at bounding box center [191, 140] width 8 height 8
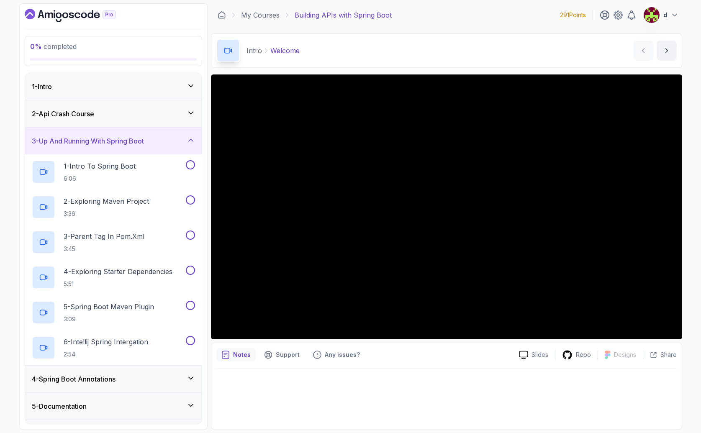
click at [188, 141] on icon at bounding box center [191, 140] width 8 height 8
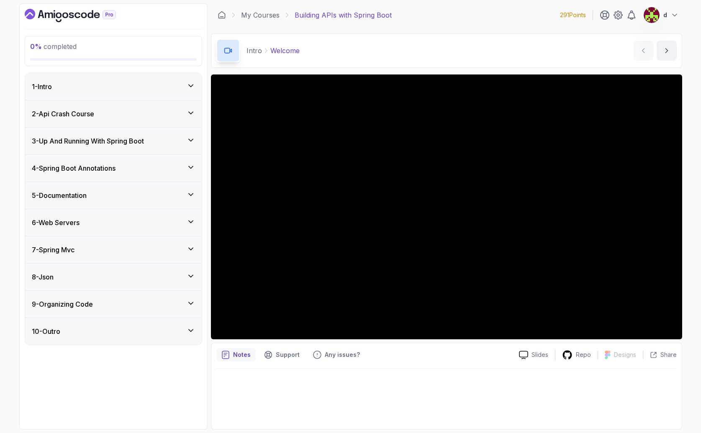
click at [170, 278] on div "8 - Json" at bounding box center [113, 277] width 163 height 10
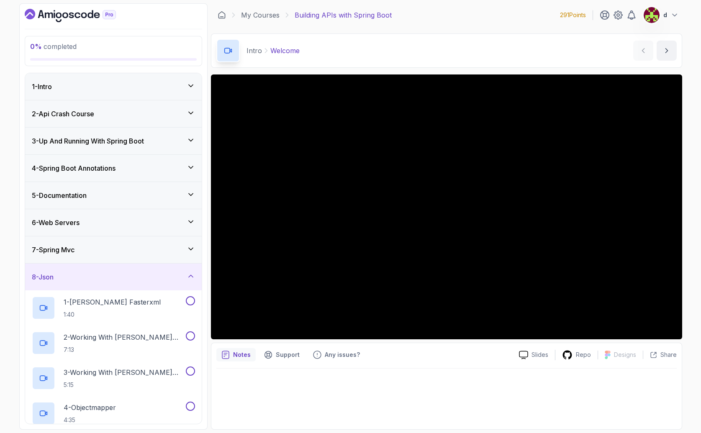
click at [171, 278] on div "8 - Json" at bounding box center [113, 277] width 163 height 10
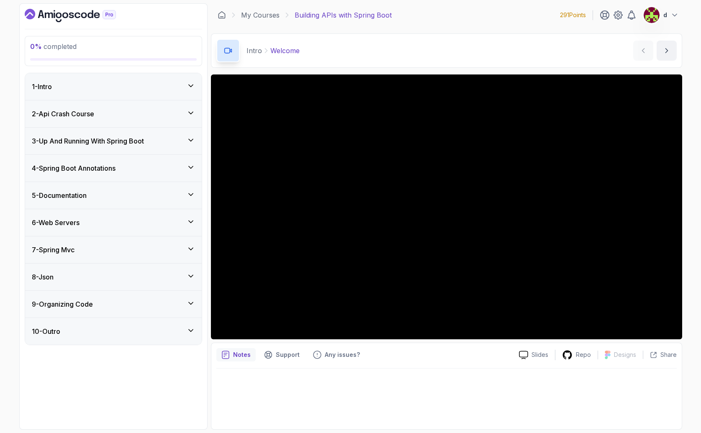
click at [158, 253] on div "7 - Spring Mvc" at bounding box center [113, 250] width 163 height 10
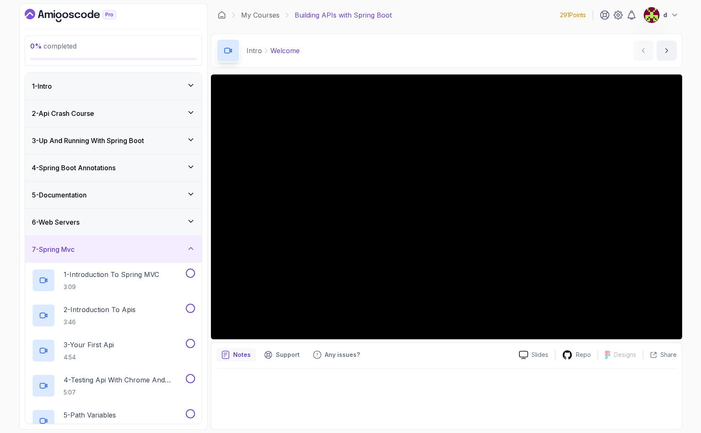
click at [158, 253] on div "7 - Spring Mvc" at bounding box center [113, 250] width 163 height 10
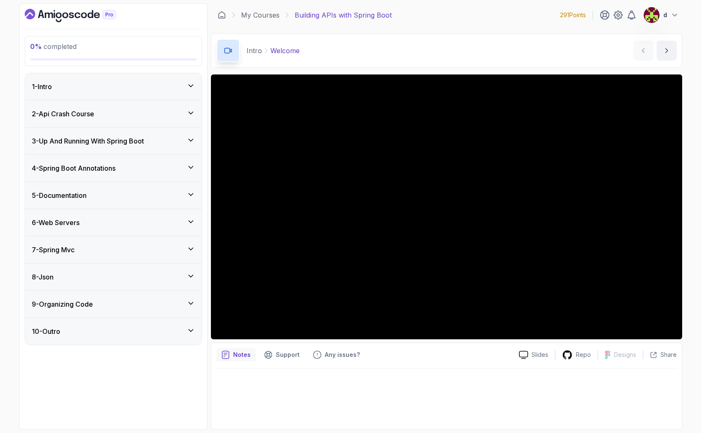
click at [166, 223] on div "6 - Web Servers" at bounding box center [113, 223] width 163 height 10
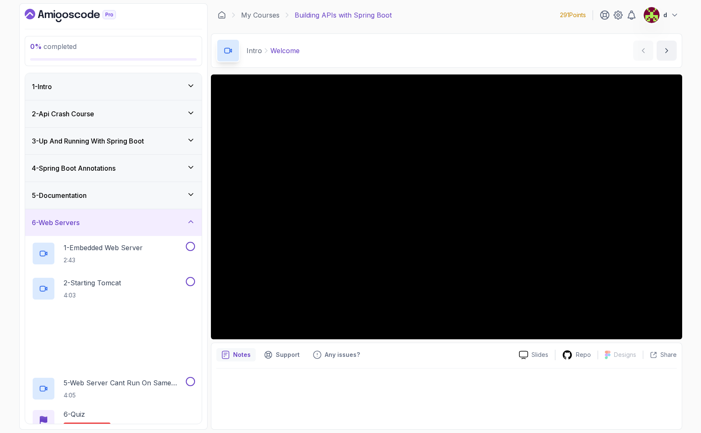
click at [166, 223] on div "6 - Web Servers" at bounding box center [113, 223] width 163 height 10
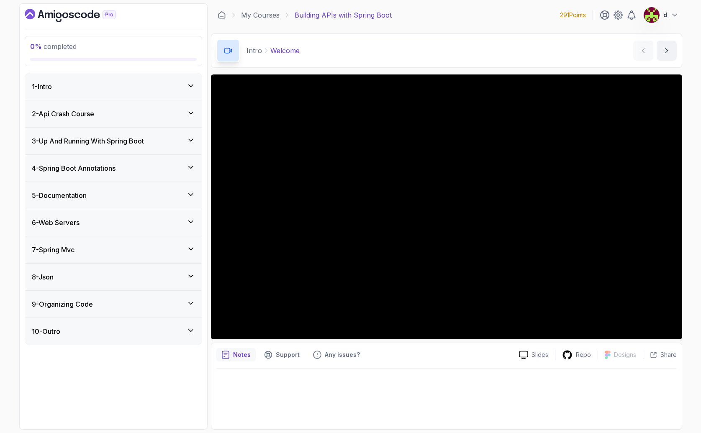
click at [163, 202] on div "5 - Documentation" at bounding box center [113, 195] width 177 height 27
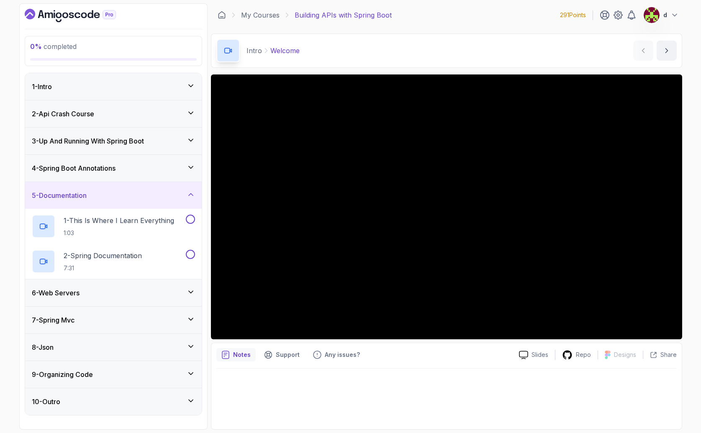
click at [167, 194] on div "5 - Documentation" at bounding box center [113, 196] width 163 height 10
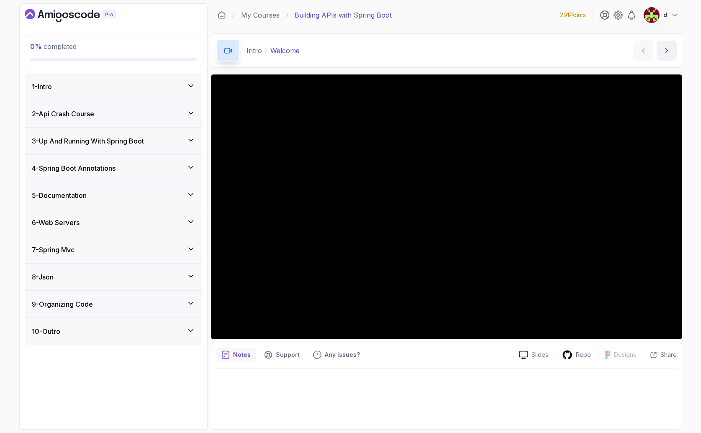
click at [170, 174] on div "4 - Spring Boot Annotations" at bounding box center [113, 168] width 177 height 27
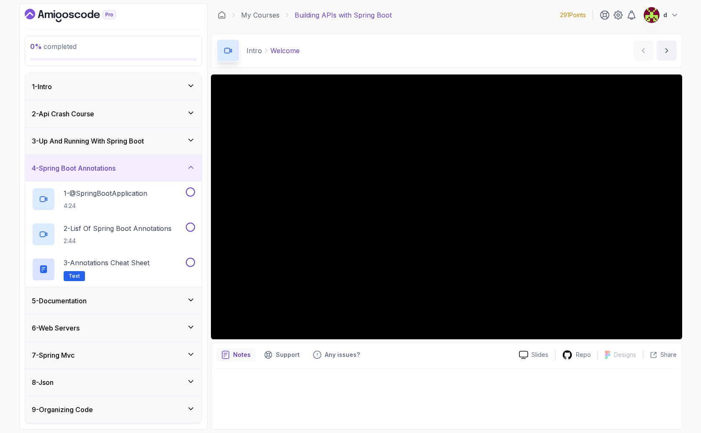
click at [170, 174] on div "4 - Spring Boot Annotations" at bounding box center [113, 168] width 177 height 27
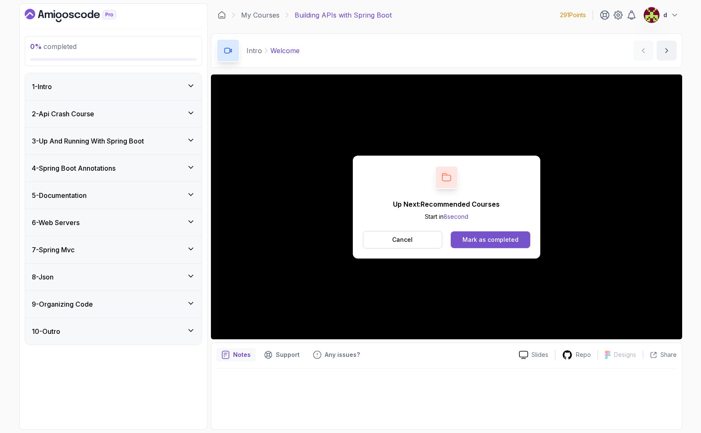
click at [509, 244] on button "Mark as completed" at bounding box center [490, 240] width 79 height 17
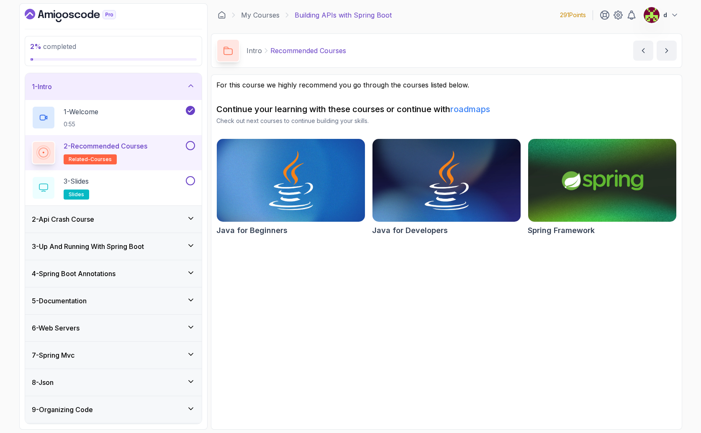
click at [596, 181] on img at bounding box center [603, 180] width 156 height 87
click at [355, 327] on section "For this course we highly recommend you go through the courses listed below. Co…" at bounding box center [446, 252] width 471 height 355
click at [451, 175] on img at bounding box center [447, 180] width 156 height 87
click at [422, 198] on img at bounding box center [447, 180] width 156 height 87
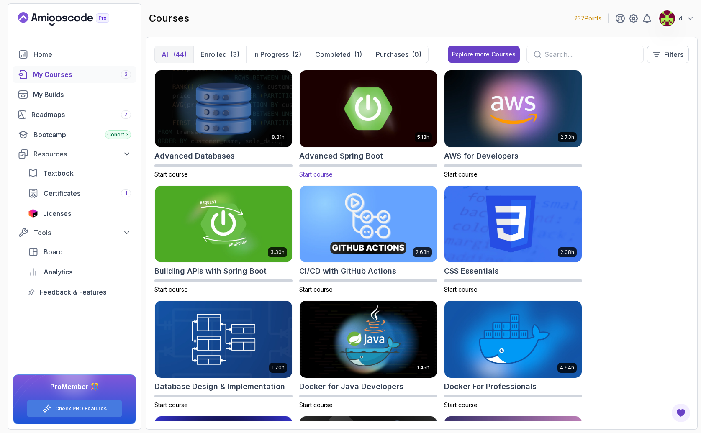
click at [361, 119] on img at bounding box center [368, 108] width 144 height 81
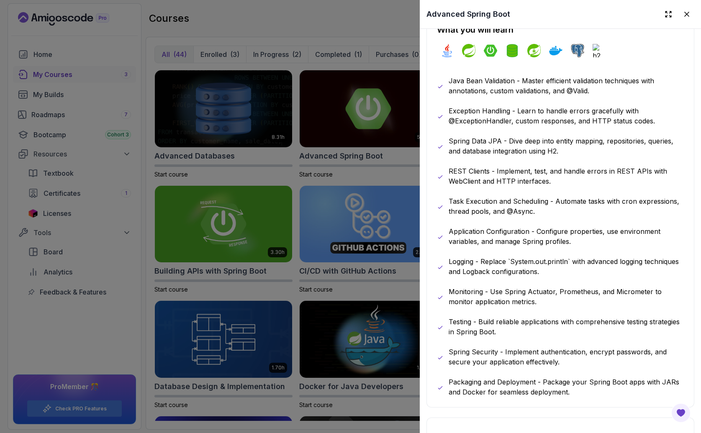
scroll to position [453, 0]
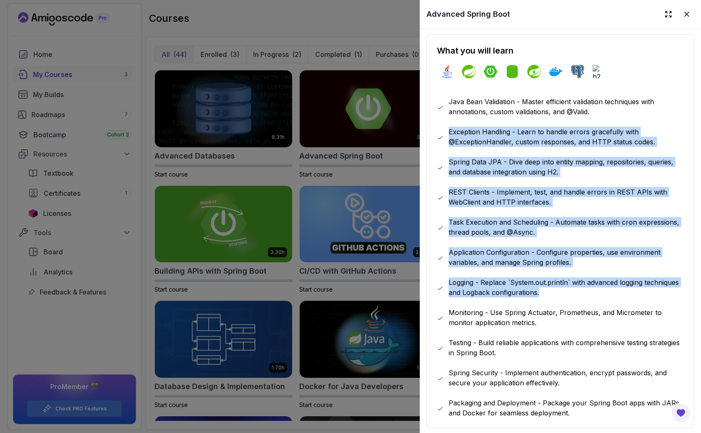
drag, startPoint x: 570, startPoint y: 293, endPoint x: 437, endPoint y: 129, distance: 211.4
click at [437, 129] on div "Java Bean Validation - Master efficient validation techniques with annotations,…" at bounding box center [560, 258] width 247 height 322
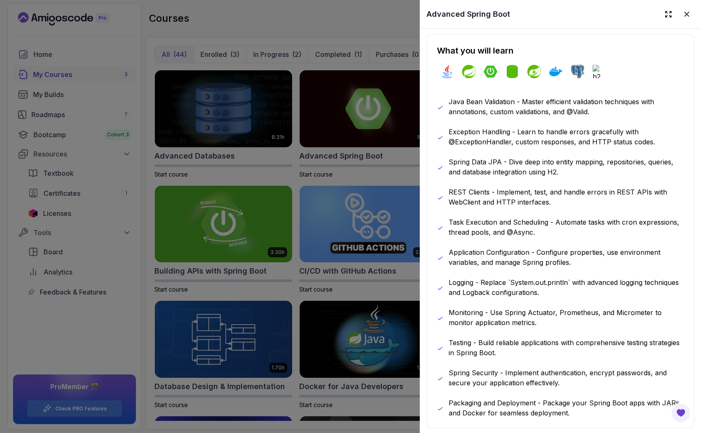
click at [346, 183] on div at bounding box center [350, 216] width 701 height 433
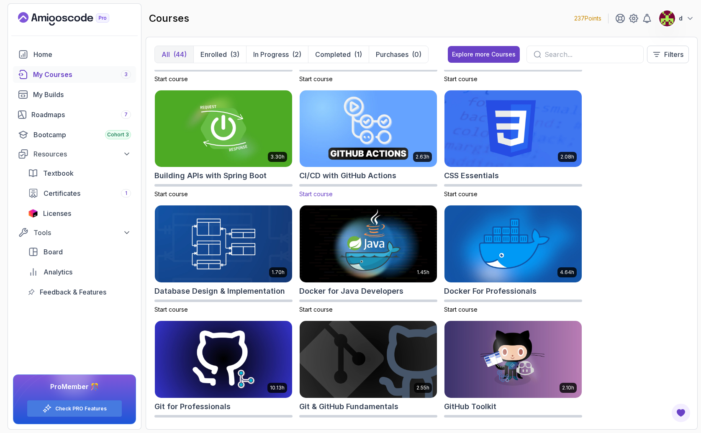
scroll to position [96, 0]
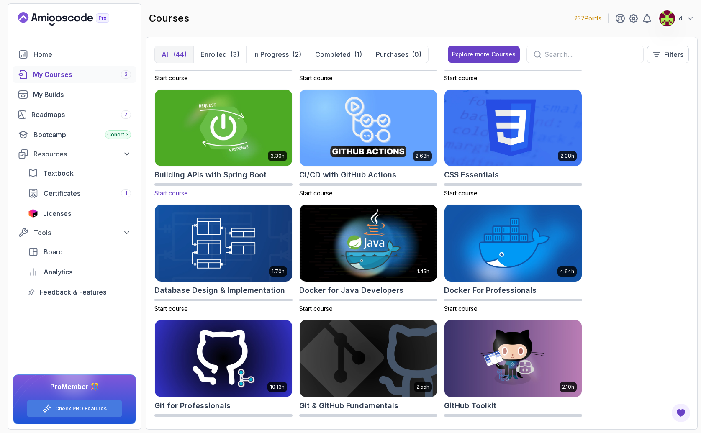
click at [253, 176] on h2 "Building APIs with Spring Boot" at bounding box center [211, 175] width 112 height 12
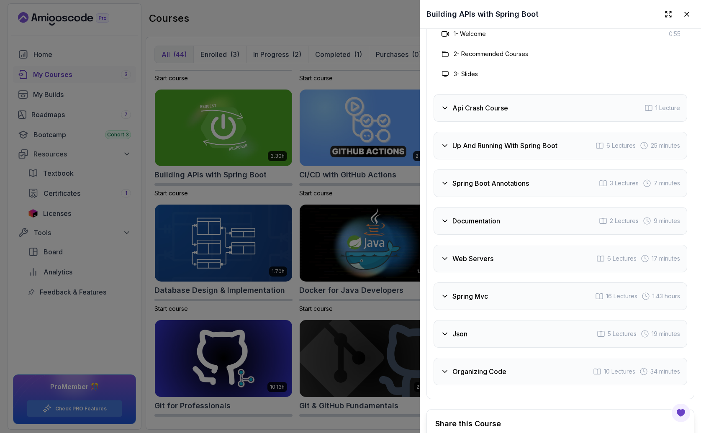
scroll to position [1649, 0]
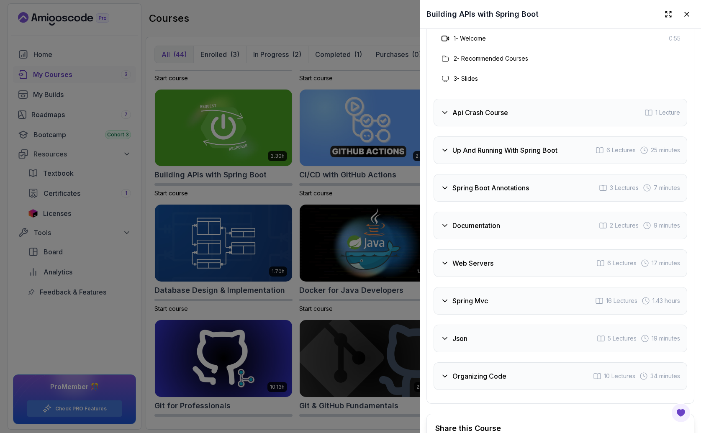
click at [475, 193] on h3 "Spring Boot Annotations" at bounding box center [491, 188] width 77 height 10
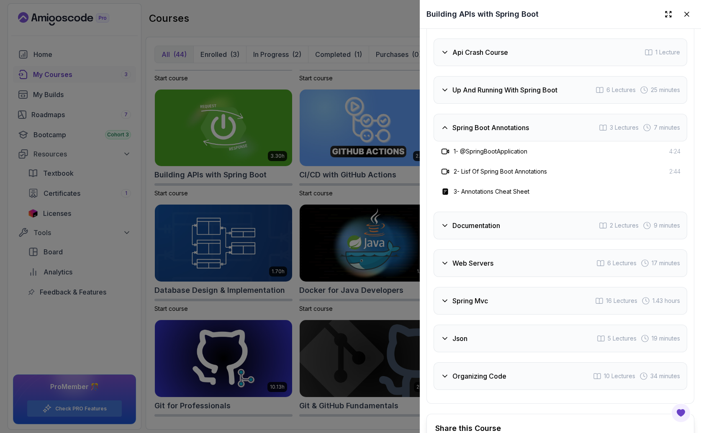
click at [469, 231] on h3 "Documentation" at bounding box center [477, 226] width 48 height 10
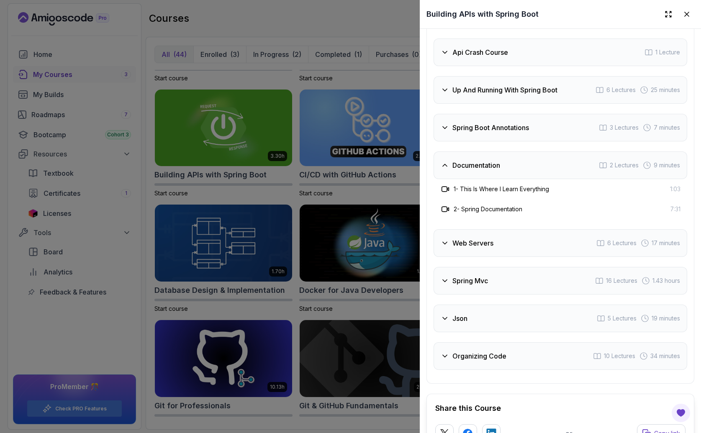
click at [466, 257] on div "Web Servers 6 Lectures 17 minutes" at bounding box center [561, 243] width 254 height 28
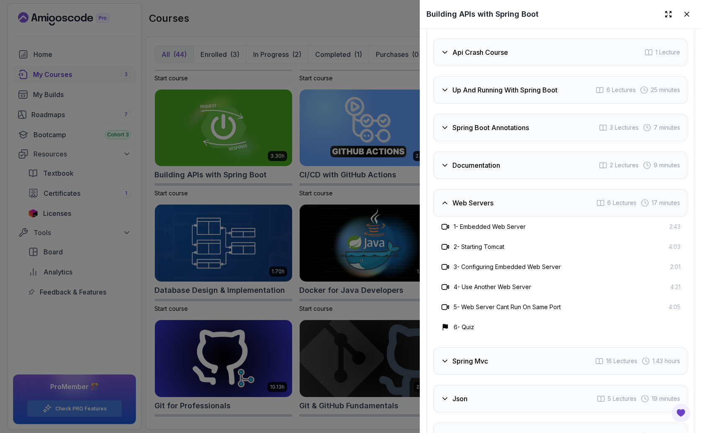
click at [379, 206] on div at bounding box center [350, 216] width 701 height 433
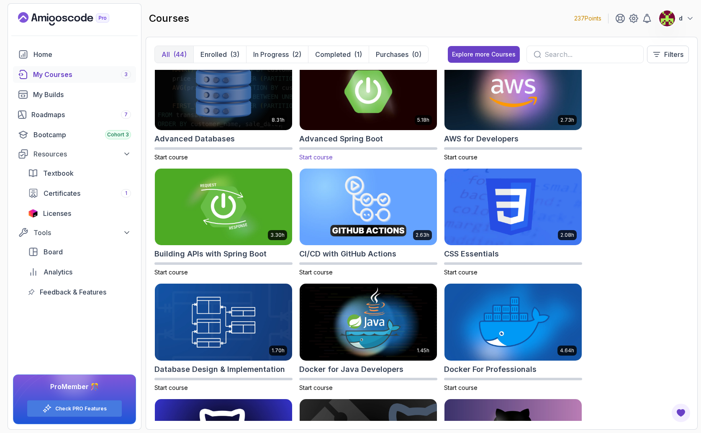
scroll to position [0, 0]
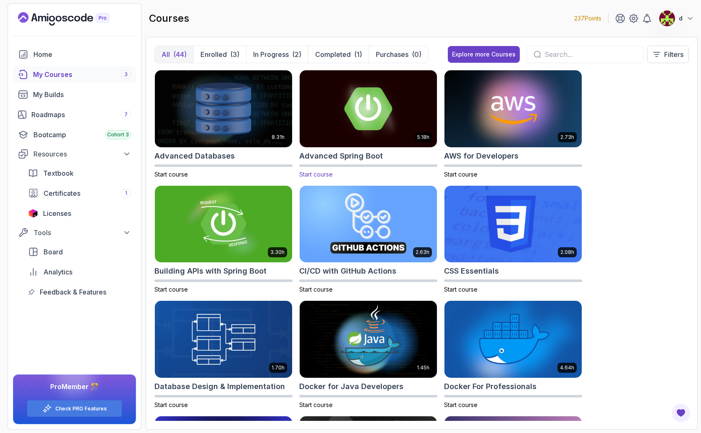
click at [369, 129] on img at bounding box center [368, 108] width 144 height 81
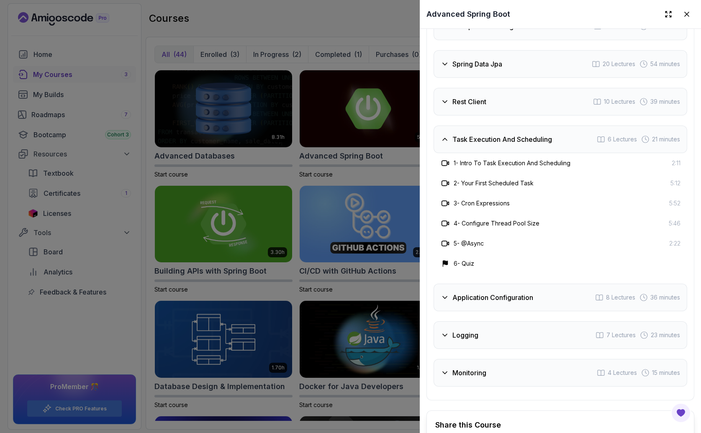
scroll to position [1727, 0]
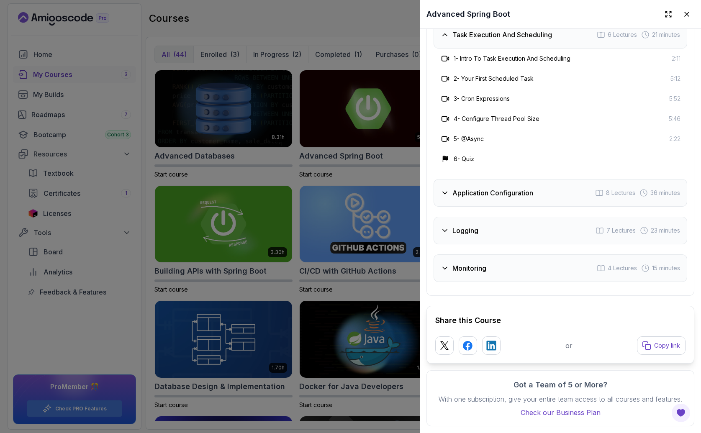
click at [482, 188] on h3 "Application Configuration" at bounding box center [493, 193] width 81 height 10
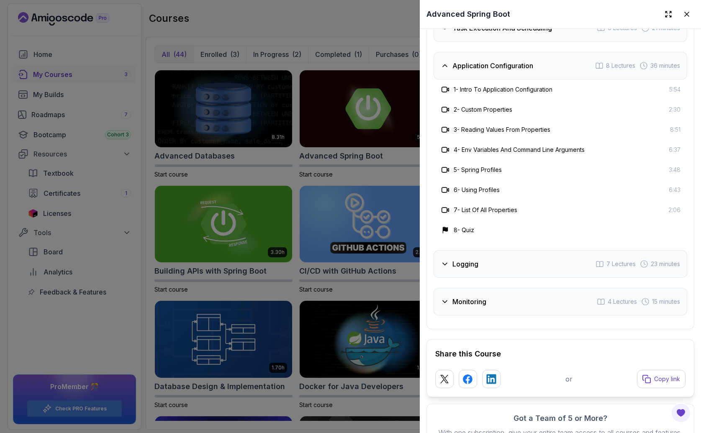
click at [498, 260] on div "Logging 7 Lectures 23 minutes" at bounding box center [561, 264] width 254 height 28
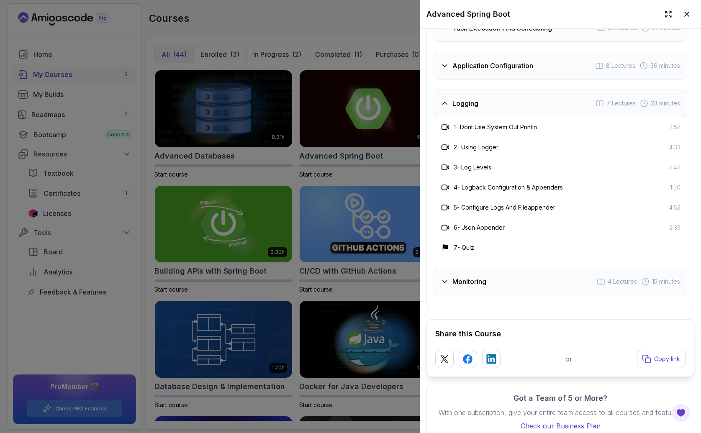
click at [487, 280] on h3 "Monitoring" at bounding box center [470, 282] width 34 height 10
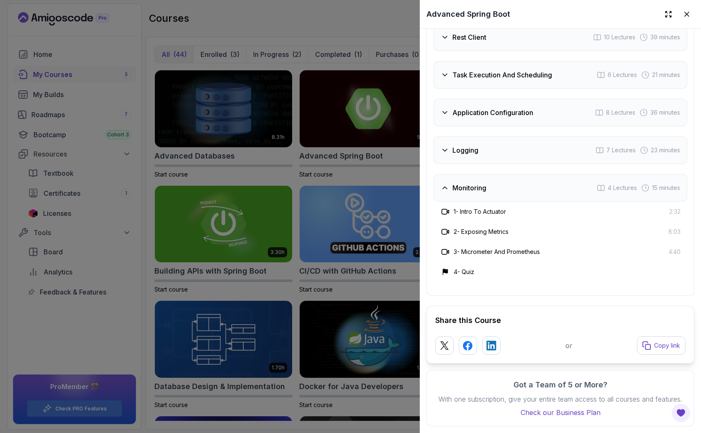
scroll to position [1687, 0]
click at [683, 12] on icon at bounding box center [687, 14] width 8 height 8
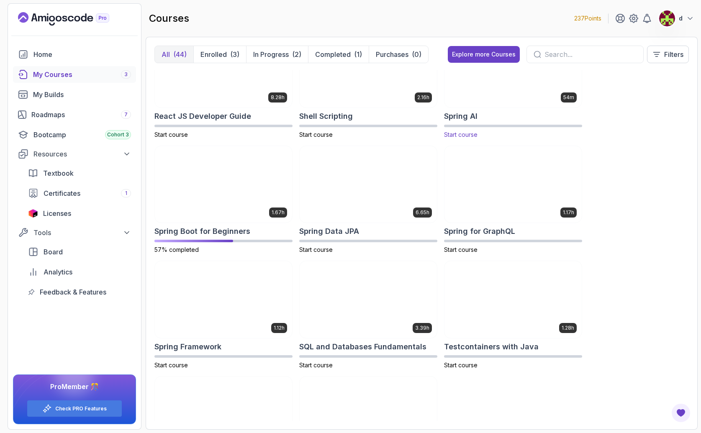
scroll to position [1354, 0]
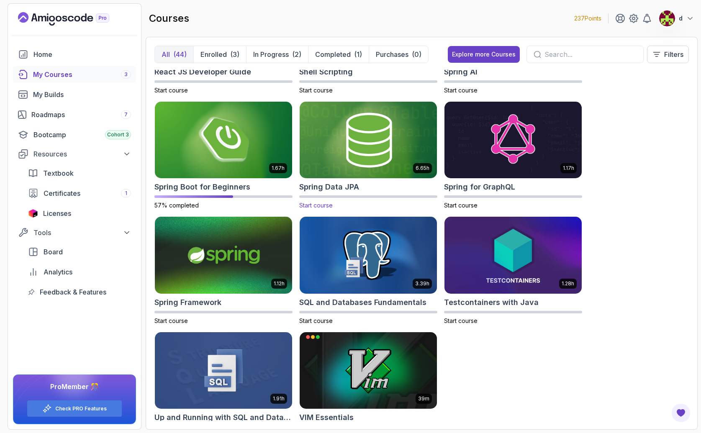
click at [375, 162] on img at bounding box center [368, 140] width 144 height 81
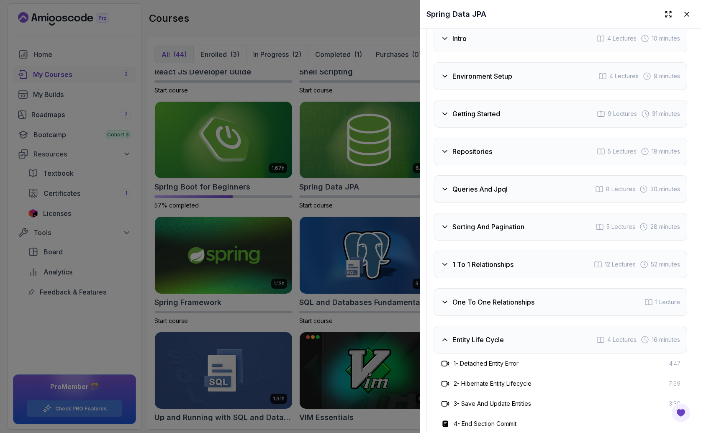
scroll to position [1438, 0]
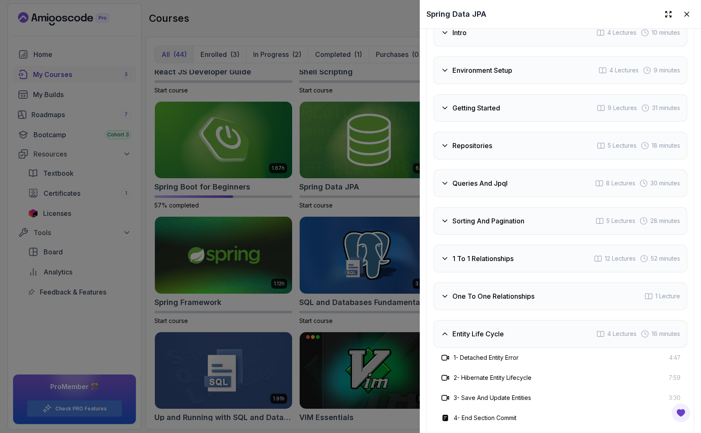
click at [497, 216] on h3 "Sorting And Pagination" at bounding box center [489, 221] width 72 height 10
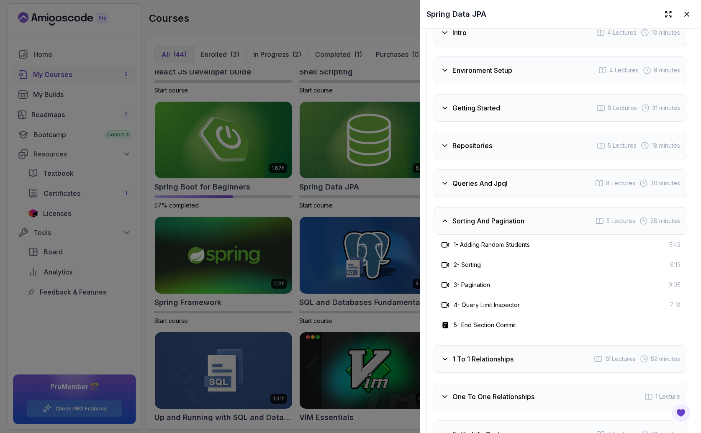
click at [497, 216] on h3 "Sorting And Pagination" at bounding box center [489, 221] width 72 height 10
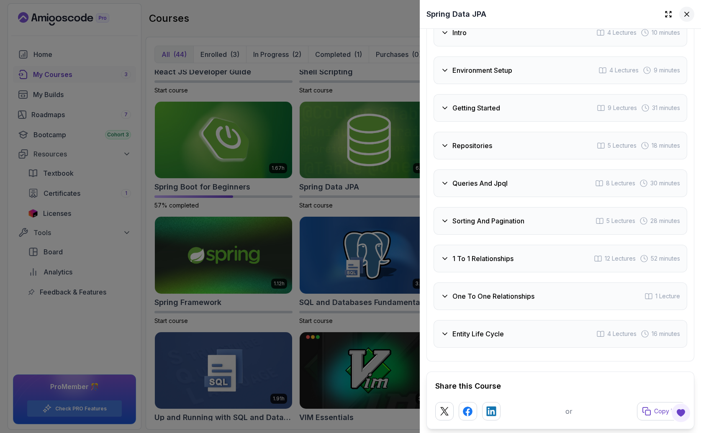
click at [683, 11] on icon at bounding box center [687, 14] width 8 height 8
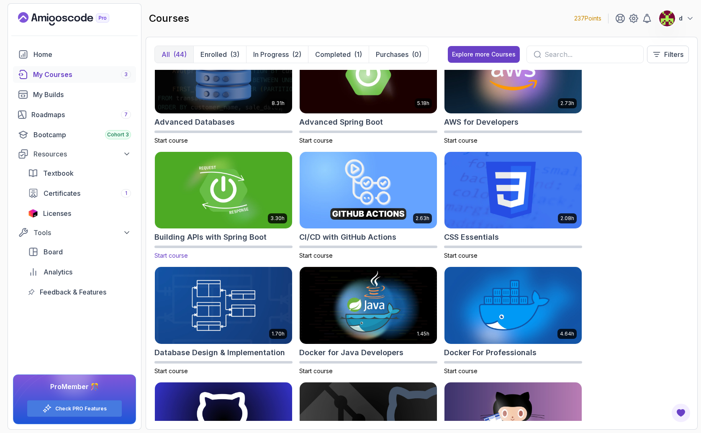
scroll to position [0, 0]
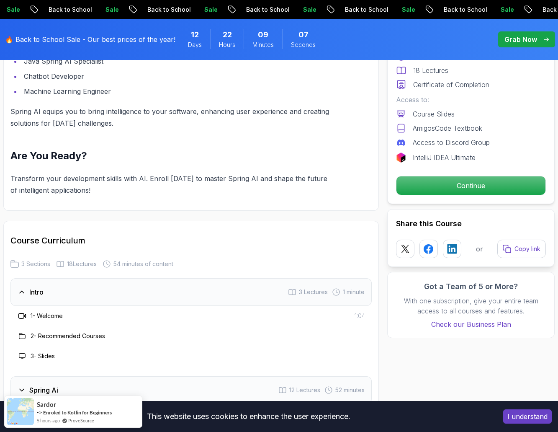
scroll to position [1242, 0]
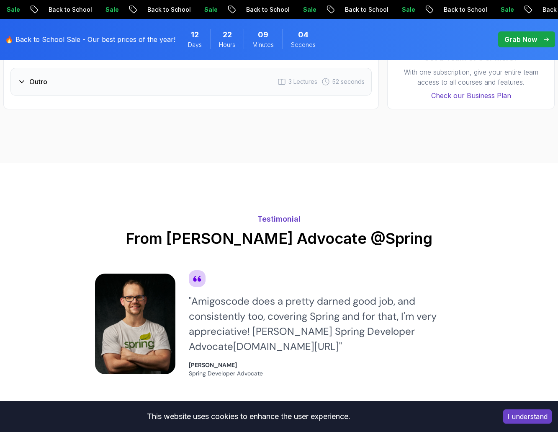
click at [386, 157] on body "Sale Back to School Sale Back to School Sale Back to School Sale Back to School…" at bounding box center [279, 186] width 558 height 2857
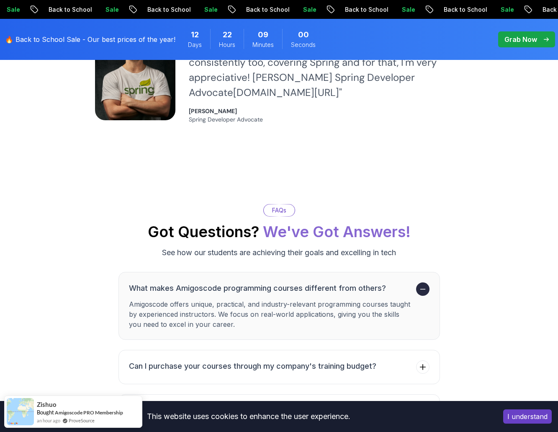
scroll to position [1318, 0]
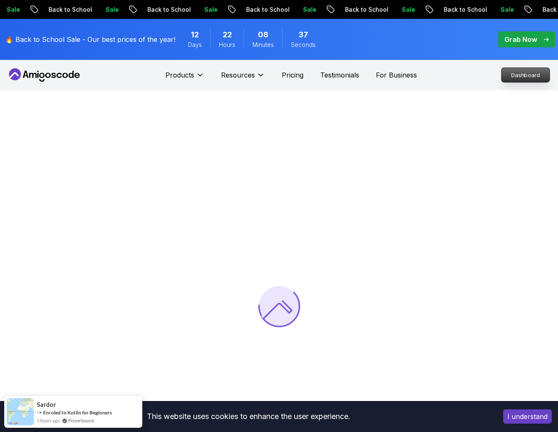
click at [521, 80] on p "Dashboard" at bounding box center [526, 75] width 48 height 14
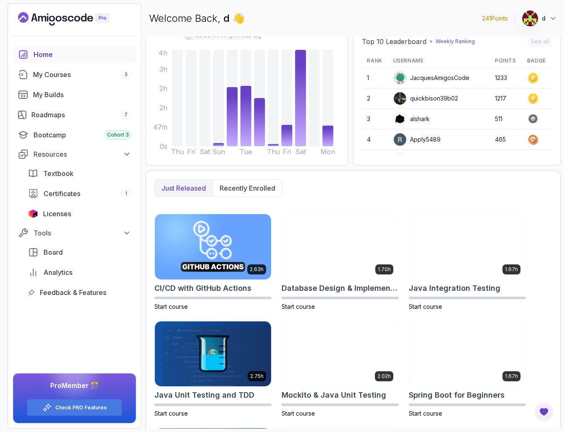
scroll to position [51, 0]
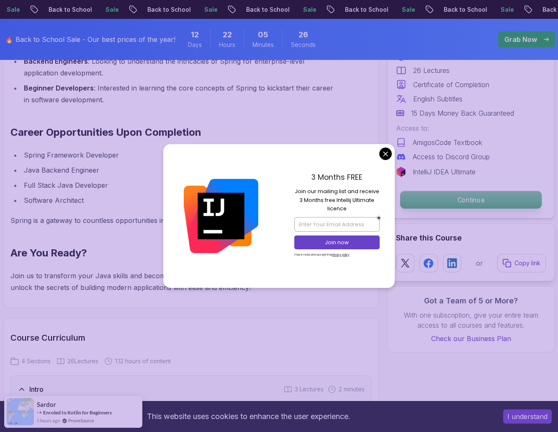
scroll to position [1121, 0]
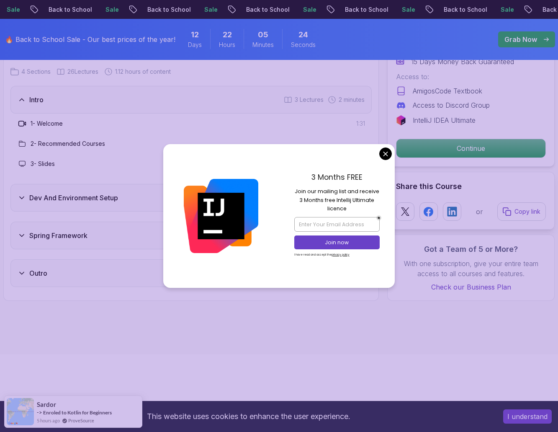
click at [382, 155] on body "Sale Back to School Sale Back to School Sale Back to School Sale Back to School…" at bounding box center [279, 343] width 558 height 2928
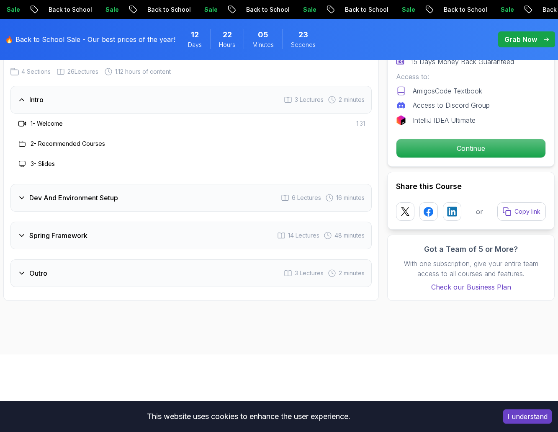
click at [72, 239] on h3 "Spring Framework" at bounding box center [58, 235] width 58 height 10
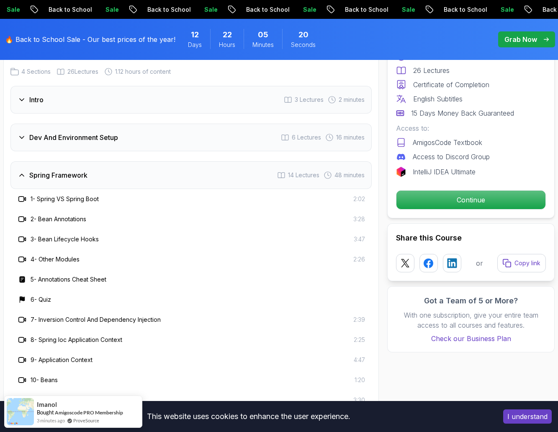
click at [77, 177] on h3 "Spring Framework" at bounding box center [58, 175] width 58 height 10
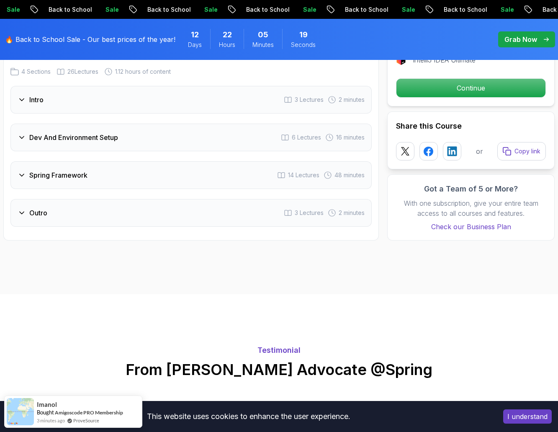
click at [100, 141] on h3 "Dev And Environment Setup" at bounding box center [73, 137] width 89 height 10
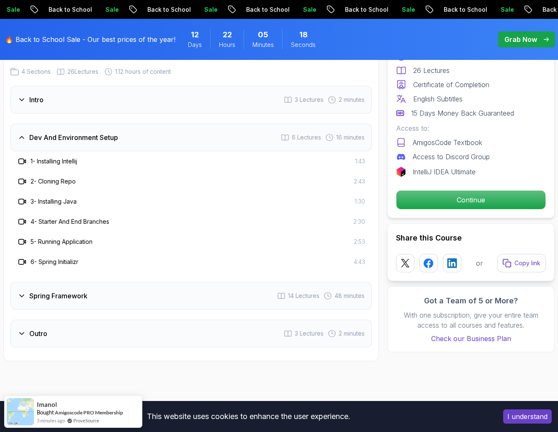
click at [100, 141] on h3 "Dev And Environment Setup" at bounding box center [73, 137] width 89 height 10
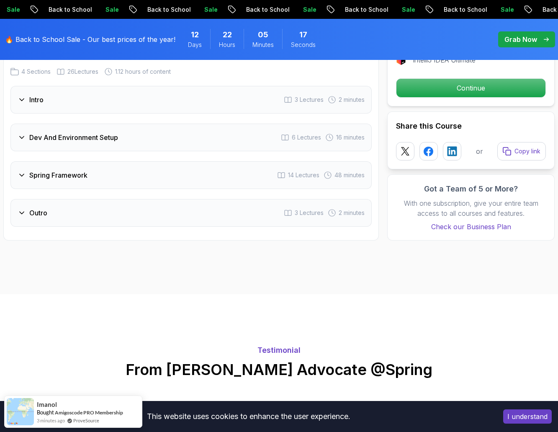
click at [72, 203] on div "Outro 3 Lectures 2 minutes" at bounding box center [190, 213] width 361 height 28
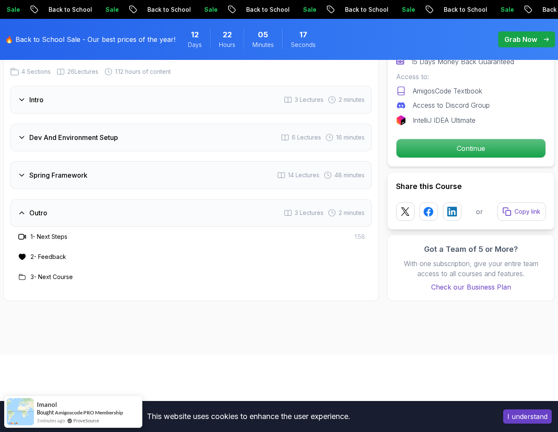
click at [70, 208] on div "Outro 3 Lectures 2 minutes" at bounding box center [190, 213] width 361 height 28
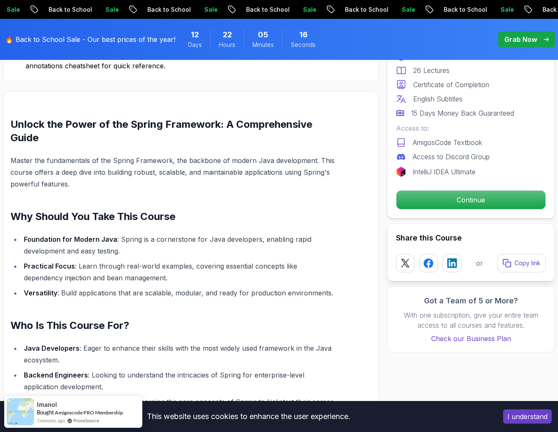
scroll to position [361, 0]
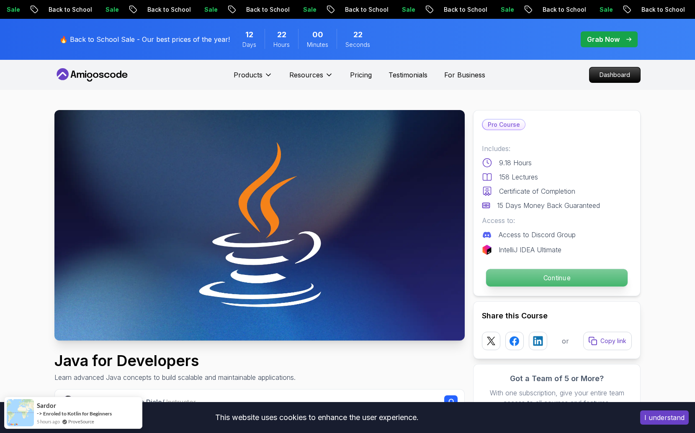
click at [546, 272] on p "Continue" at bounding box center [557, 278] width 142 height 18
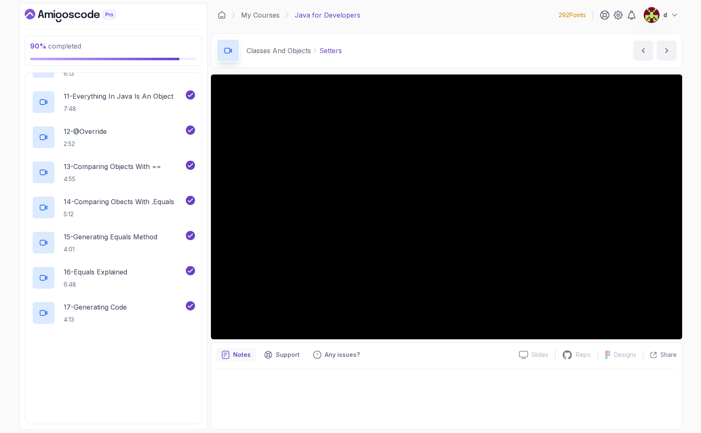
scroll to position [974, 0]
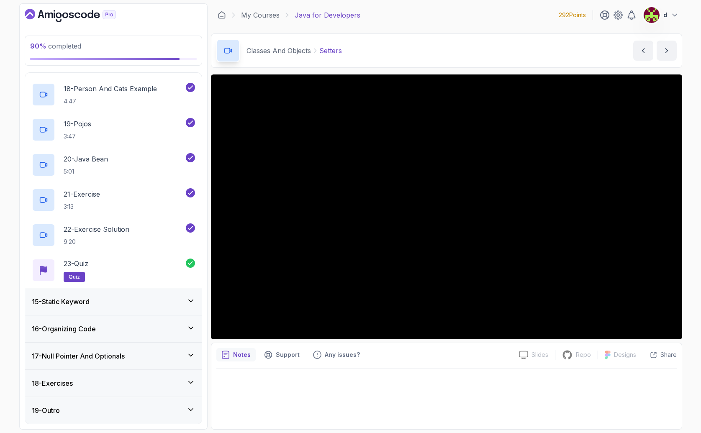
click at [79, 383] on div "18 - Exercises" at bounding box center [113, 384] width 163 height 10
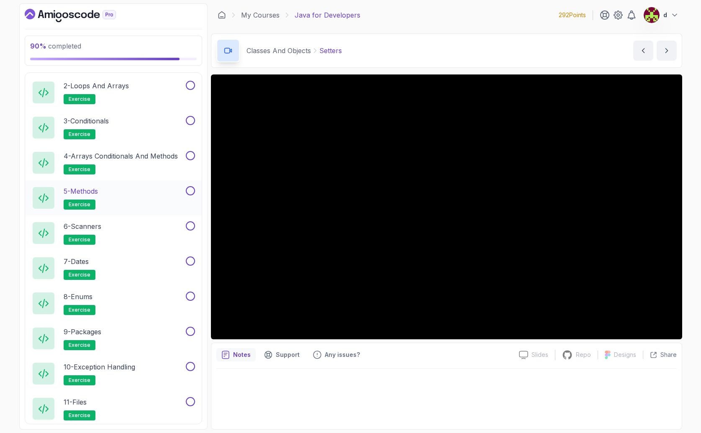
scroll to position [386, 0]
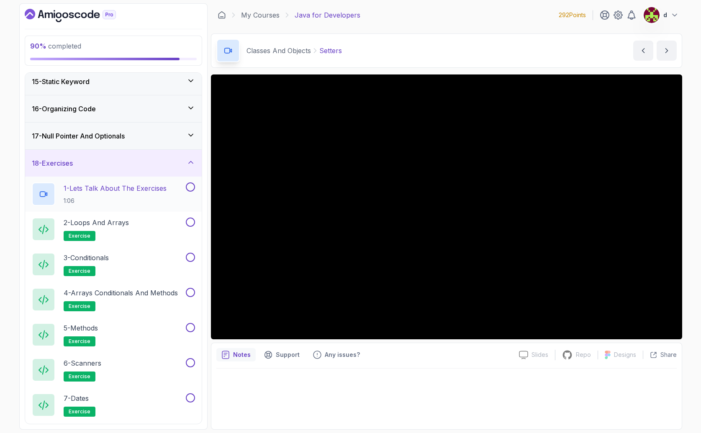
click at [142, 193] on p "1 - Lets Talk About The Exercises" at bounding box center [115, 188] width 103 height 10
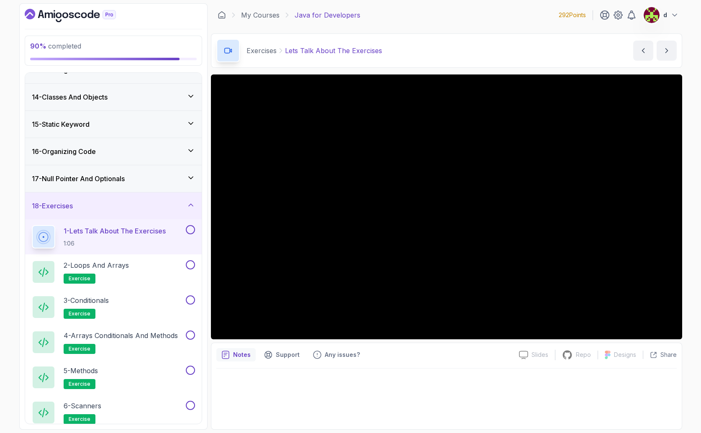
scroll to position [442, 0]
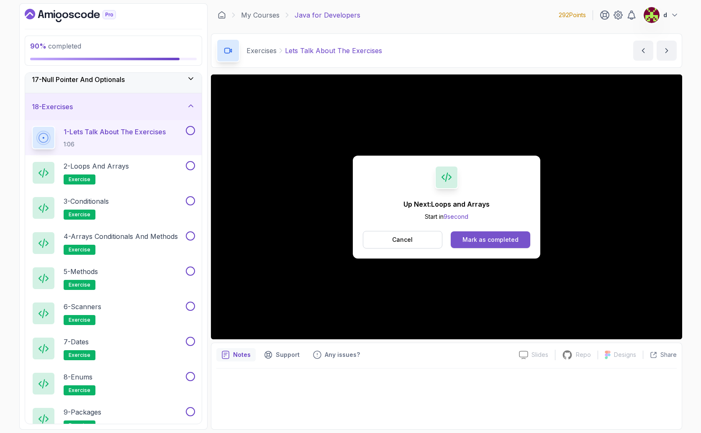
click at [475, 243] on div "Mark as completed" at bounding box center [491, 240] width 56 height 8
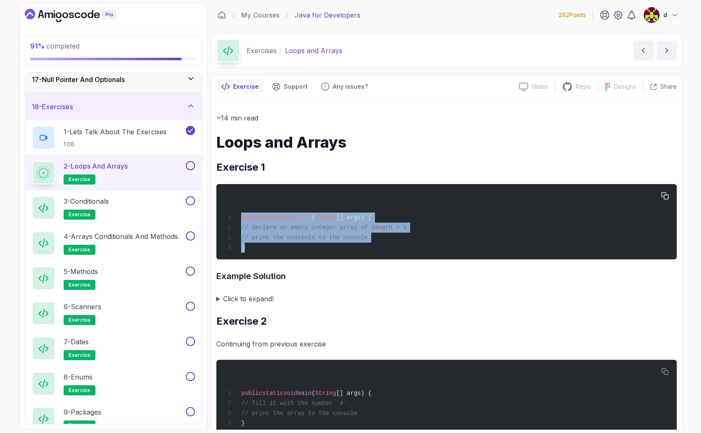
drag, startPoint x: 263, startPoint y: 251, endPoint x: 227, endPoint y: 220, distance: 47.8
click at [227, 220] on div "public static void main ( String [] args) { // declare an empty integer array o…" at bounding box center [446, 221] width 447 height 65
copy code "public static void main ( String [] args) { // declare an empty integer array o…"
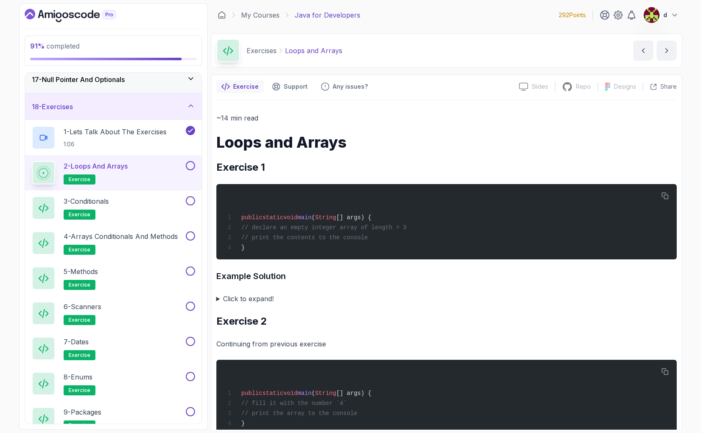
click at [345, 304] on summary "Click to expand!" at bounding box center [446, 299] width 461 height 12
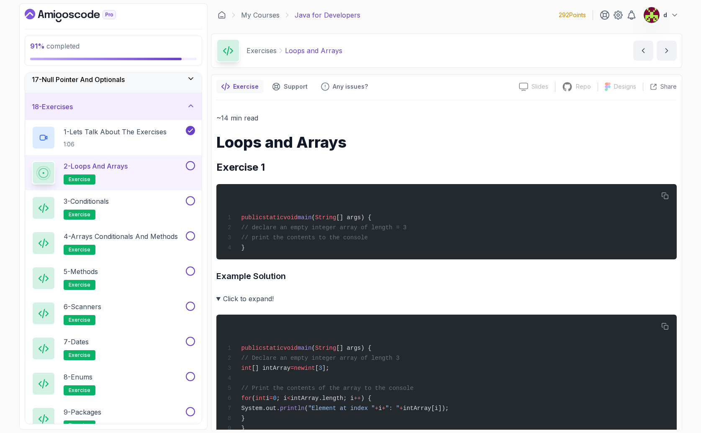
click at [219, 300] on summary "Click to expand!" at bounding box center [446, 299] width 461 height 12
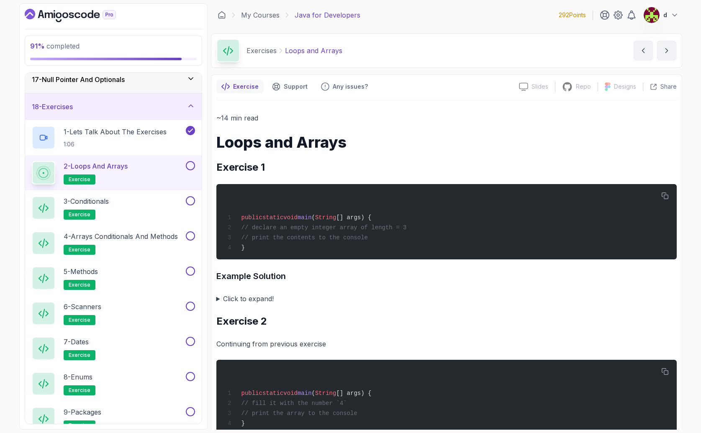
click at [219, 300] on summary "Click to expand!" at bounding box center [446, 299] width 461 height 12
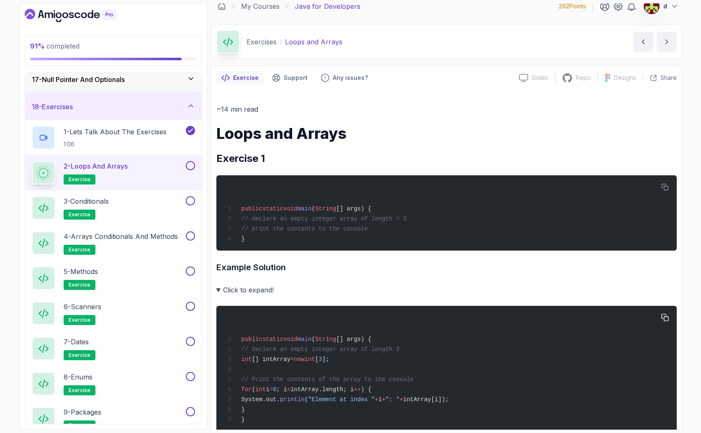
scroll to position [124, 0]
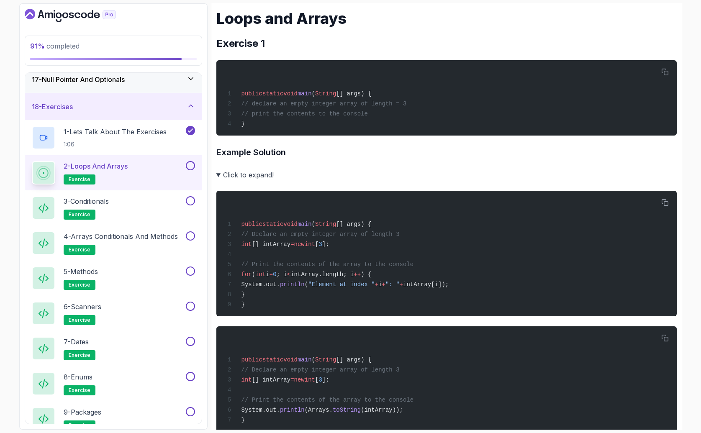
click at [219, 175] on summary "Click to expand!" at bounding box center [446, 175] width 461 height 12
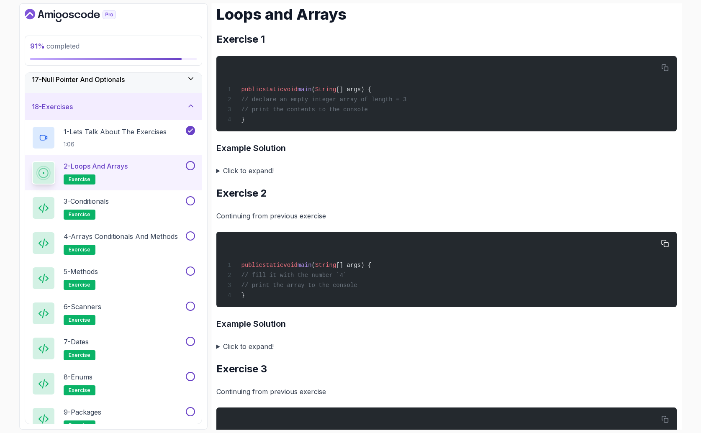
scroll to position [133, 0]
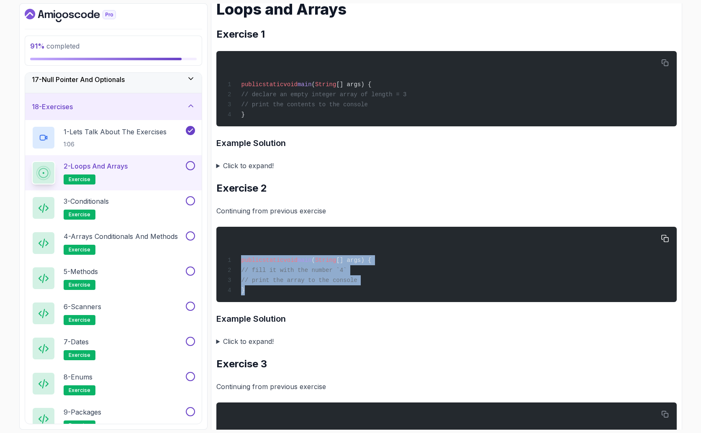
drag, startPoint x: 342, startPoint y: 290, endPoint x: 224, endPoint y: 259, distance: 121.3
click at [224, 259] on pre "public static void main ( String [] args) { // fill it with the number `4` // p…" at bounding box center [446, 264] width 461 height 75
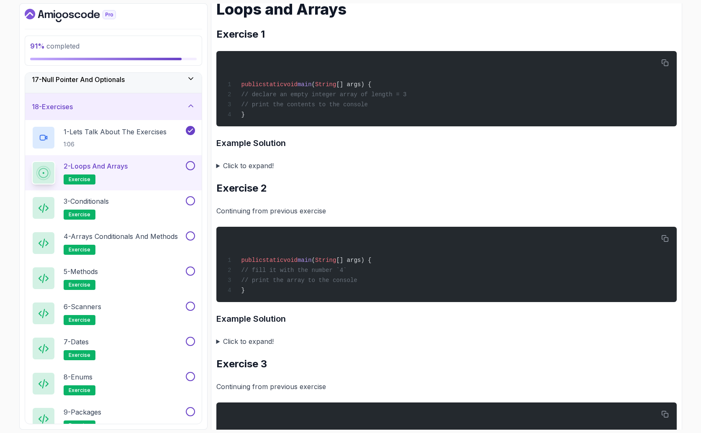
click at [218, 344] on summary "Click to expand!" at bounding box center [446, 342] width 461 height 12
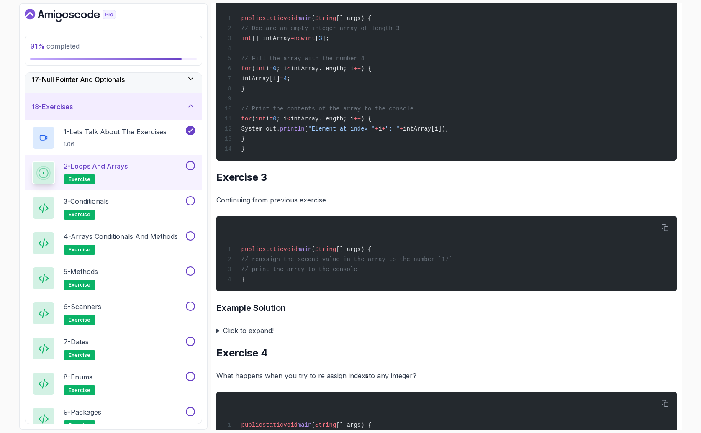
scroll to position [518, 0]
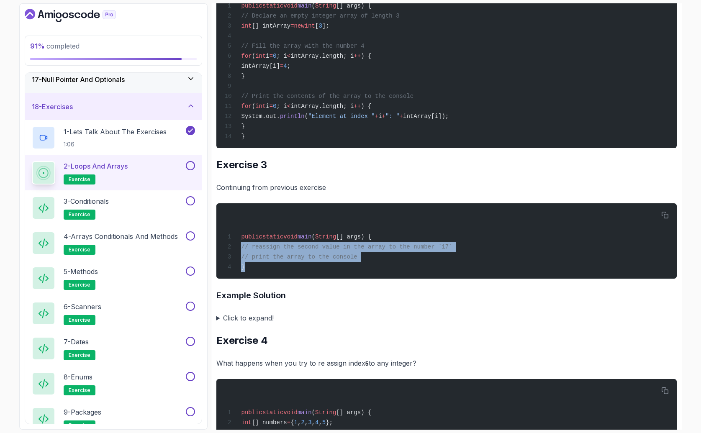
drag, startPoint x: 250, startPoint y: 268, endPoint x: 216, endPoint y: 242, distance: 43.3
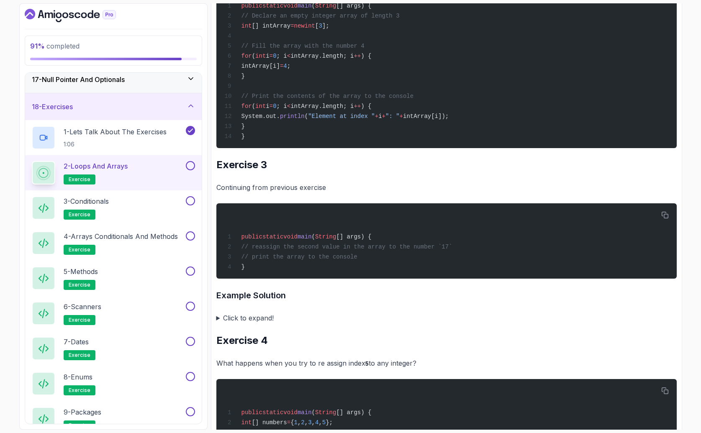
click at [218, 320] on summary "Click to expand!" at bounding box center [446, 318] width 461 height 12
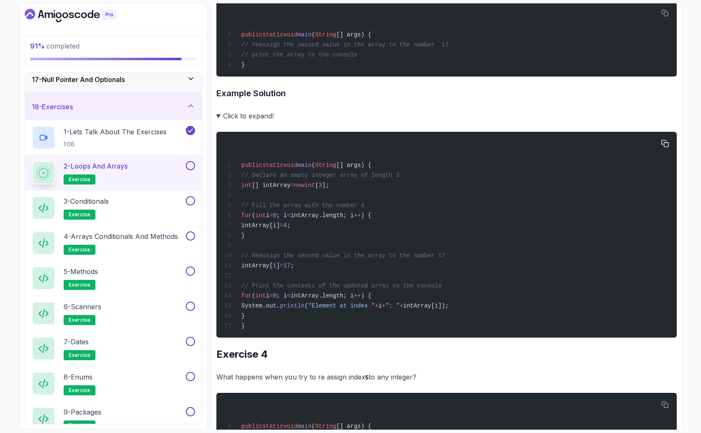
scroll to position [721, 0]
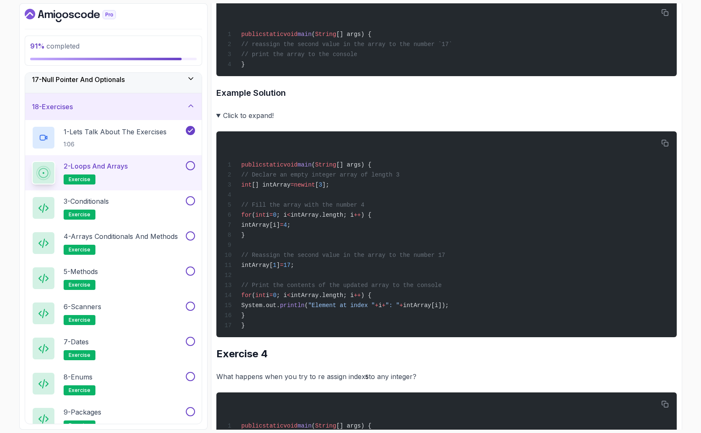
click at [220, 117] on summary "Click to expand!" at bounding box center [446, 116] width 461 height 12
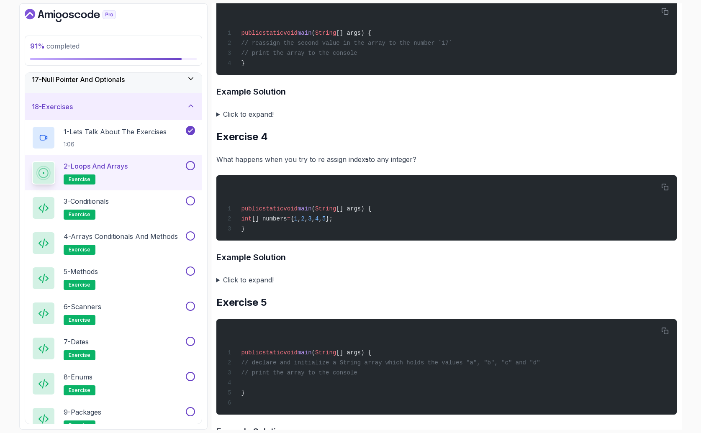
scroll to position [724, 0]
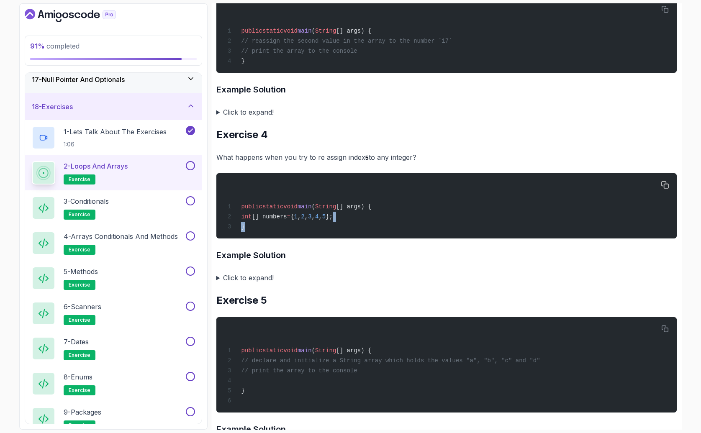
drag, startPoint x: 284, startPoint y: 229, endPoint x: 381, endPoint y: 214, distance: 97.8
click at [381, 214] on div "public static void main ( String [] args) { int [] numbers = { 1 , 2 , 3 , 4 , …" at bounding box center [446, 205] width 447 height 55
click at [218, 276] on summary "Click to expand!" at bounding box center [446, 278] width 461 height 12
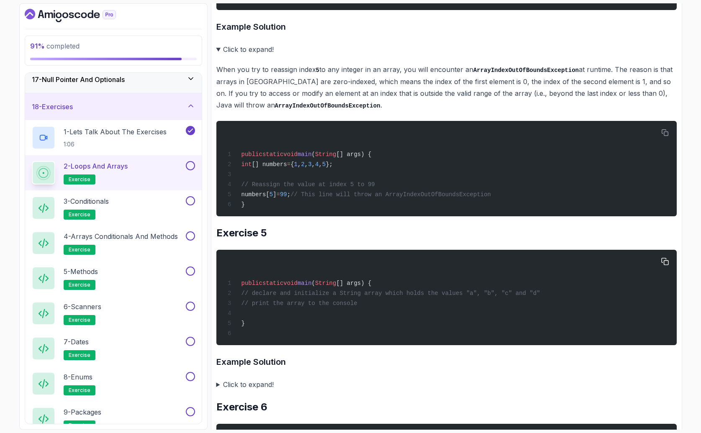
scroll to position [953, 0]
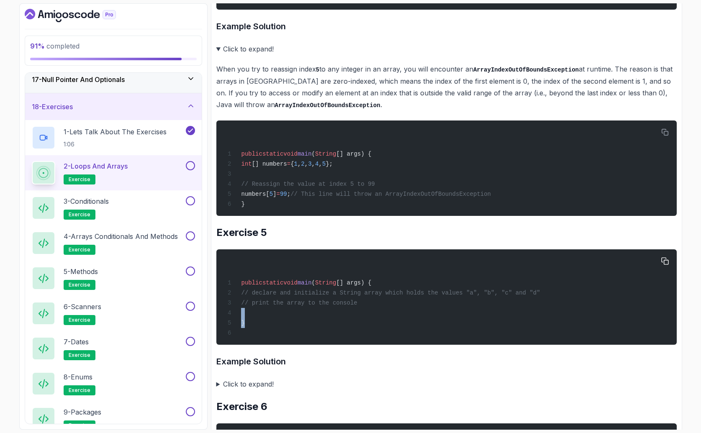
drag, startPoint x: 281, startPoint y: 317, endPoint x: 283, endPoint y: 332, distance: 15.2
click at [285, 332] on div "public static void main ( String [] args) { // declare and initialize a String …" at bounding box center [446, 297] width 447 height 85
click at [276, 326] on div "public static void main ( String [] args) { // declare and initialize a String …" at bounding box center [446, 297] width 447 height 85
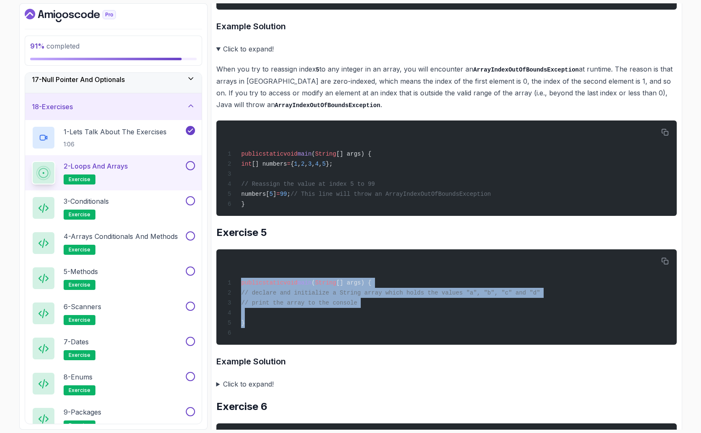
drag, startPoint x: 277, startPoint y: 326, endPoint x: 210, endPoint y: 284, distance: 79.4
click at [210, 284] on div "91 % completed 1 - Intro 2 - Loops 3 - If Statements 4 - Packages 5 - Access Mo…" at bounding box center [350, 216] width 663 height 427
copy code "public static void main ( String [] args) { // declare and initialize a String …"
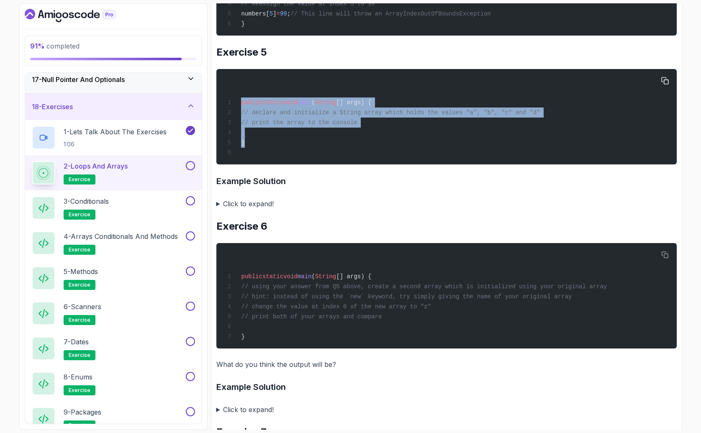
scroll to position [1135, 0]
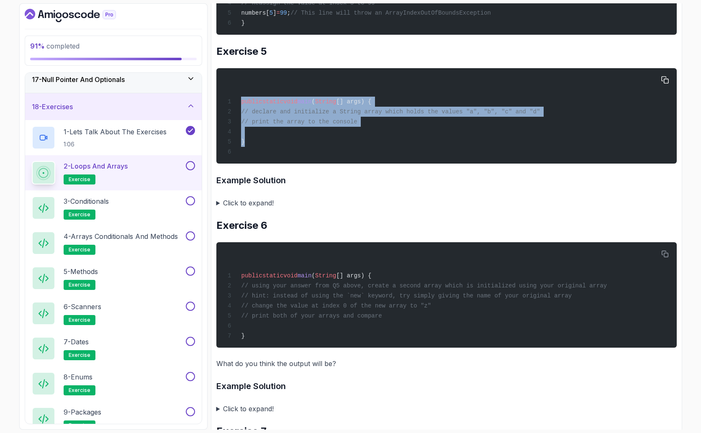
click at [397, 139] on div "public static void main ( String [] args) { // declare and initialize a String …" at bounding box center [446, 115] width 447 height 85
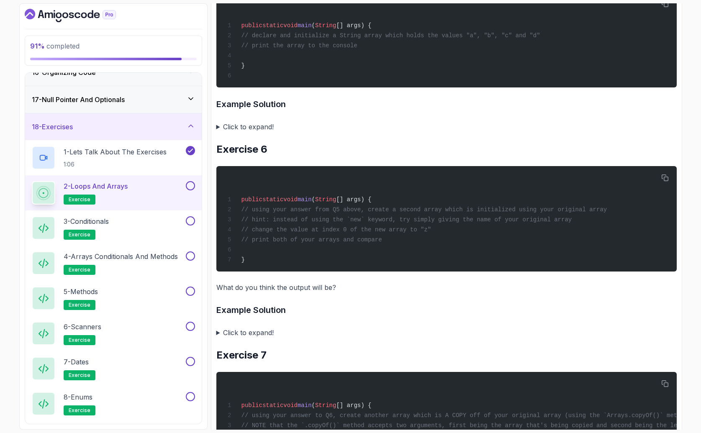
scroll to position [1162, 0]
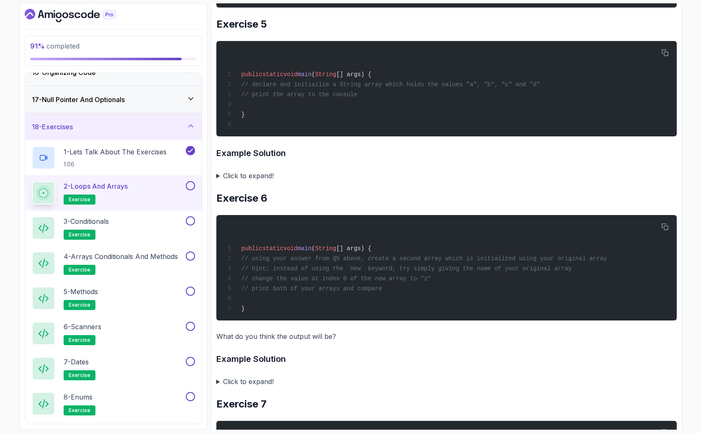
click at [219, 174] on summary "Click to expand!" at bounding box center [446, 176] width 461 height 12
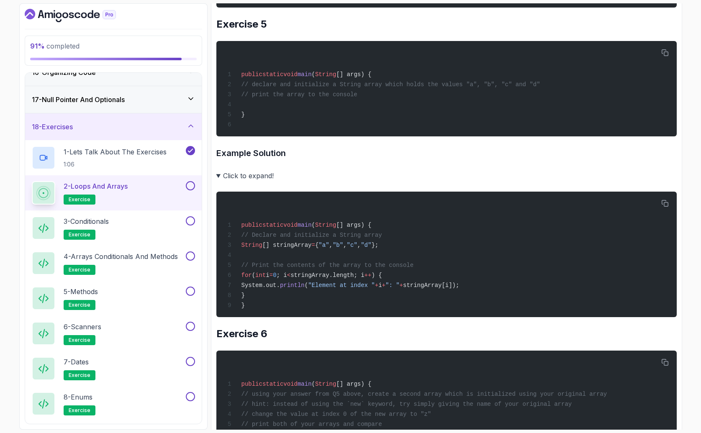
click at [219, 174] on summary "Click to expand!" at bounding box center [446, 176] width 461 height 12
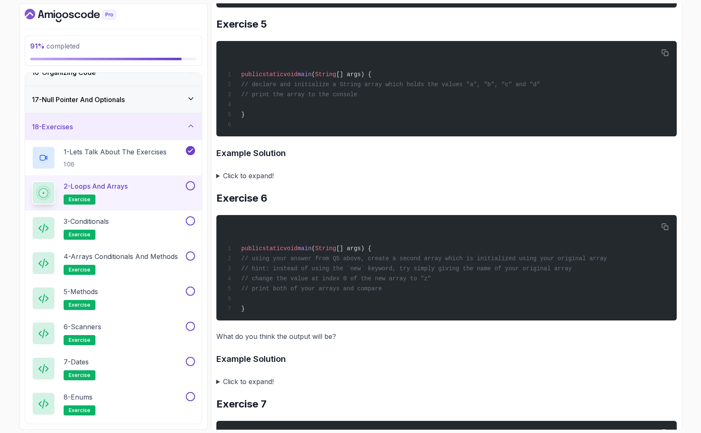
click at [219, 175] on summary "Click to expand!" at bounding box center [446, 176] width 461 height 12
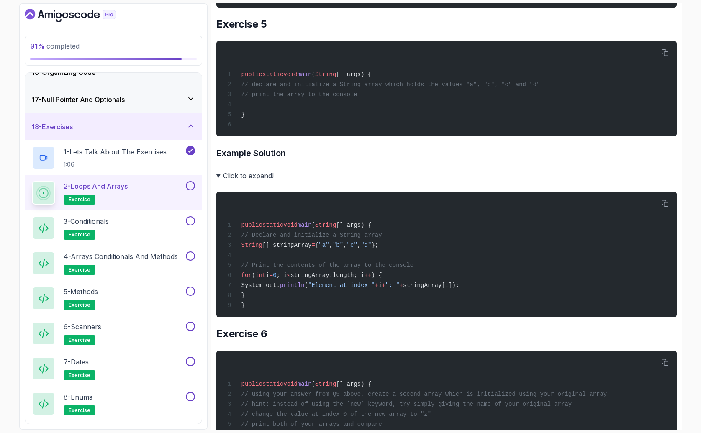
click at [219, 175] on summary "Click to expand!" at bounding box center [446, 176] width 461 height 12
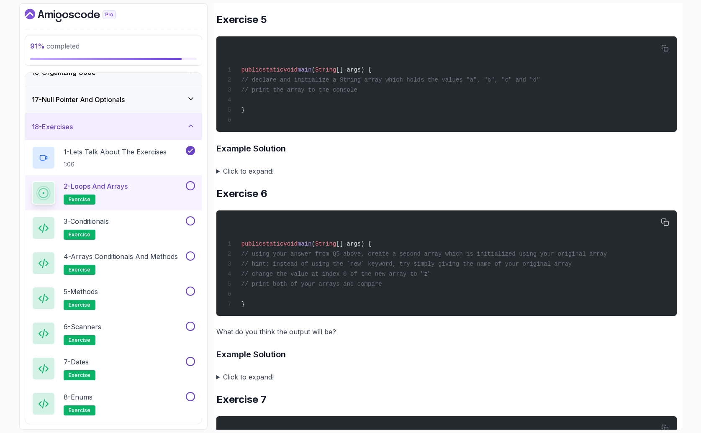
scroll to position [1172, 0]
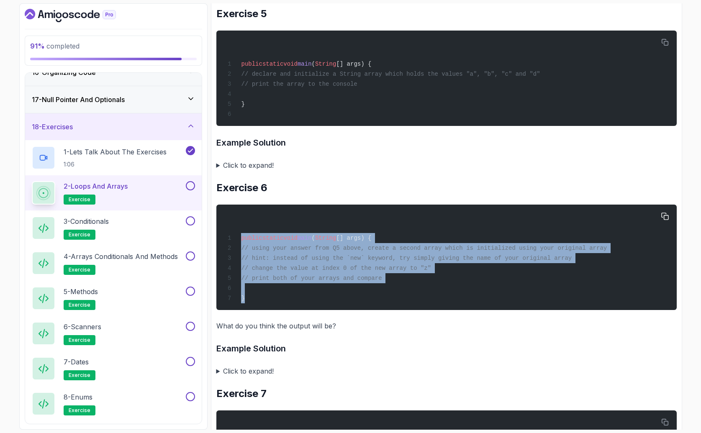
drag, startPoint x: 308, startPoint y: 294, endPoint x: 218, endPoint y: 221, distance: 116.0
click at [218, 221] on pre "public static void main ( String [] args) { // using your answer from Q5 above,…" at bounding box center [446, 258] width 461 height 106
copy code "public static void main ( String [] args) { // using your answer from Q5 above,…"
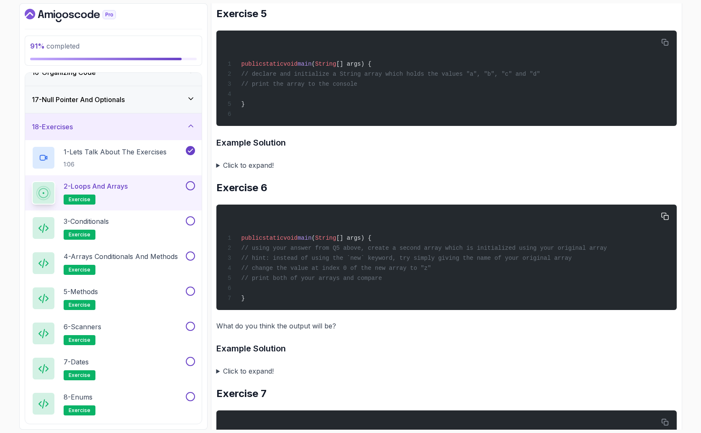
click at [332, 278] on span "// print both of your arrays and compare" at bounding box center [311, 278] width 141 height 7
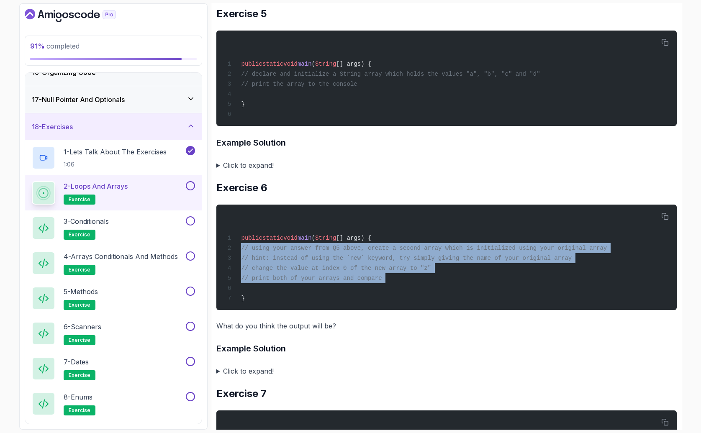
drag, startPoint x: 470, startPoint y: 283, endPoint x: 214, endPoint y: 244, distance: 258.4
copy code "// using your answer from Q5 above, create a second array which is initialized …"
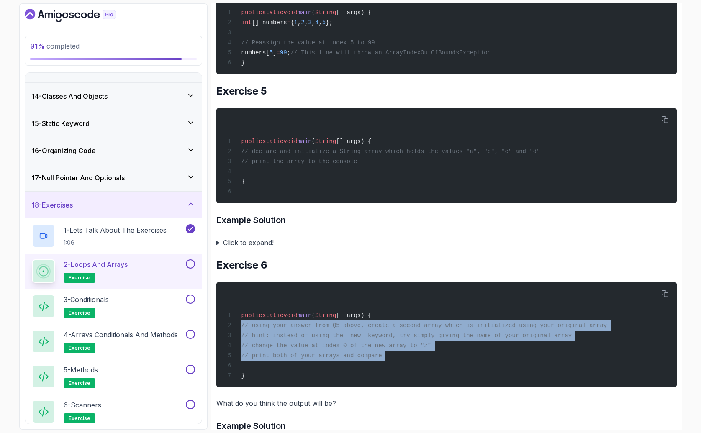
scroll to position [1095, 0]
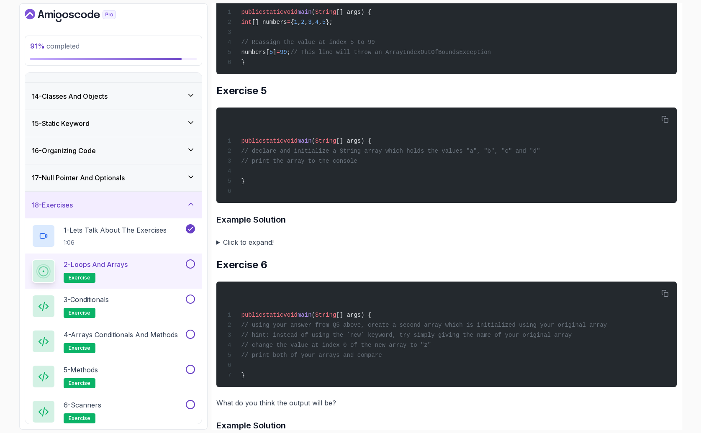
click at [351, 237] on summary "Click to expand!" at bounding box center [446, 243] width 461 height 12
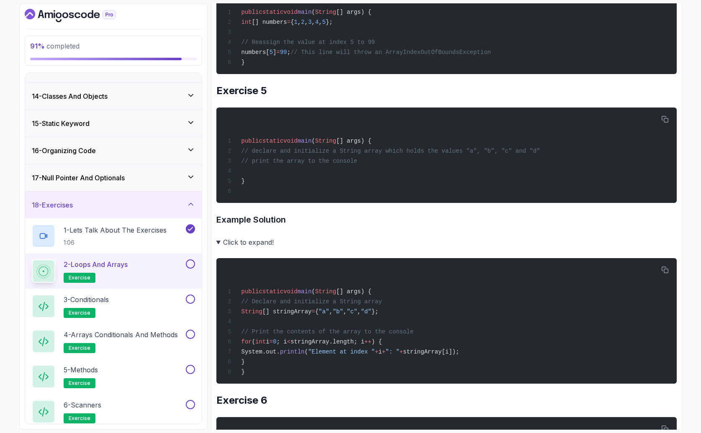
click at [220, 244] on summary "Click to expand!" at bounding box center [446, 243] width 461 height 12
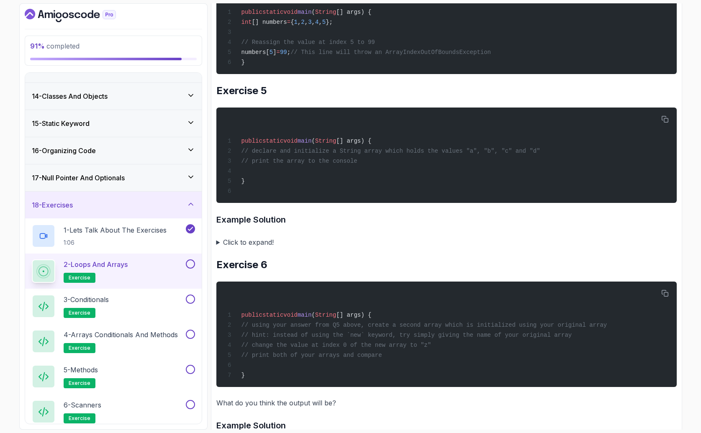
click at [219, 243] on summary "Click to expand!" at bounding box center [446, 243] width 461 height 12
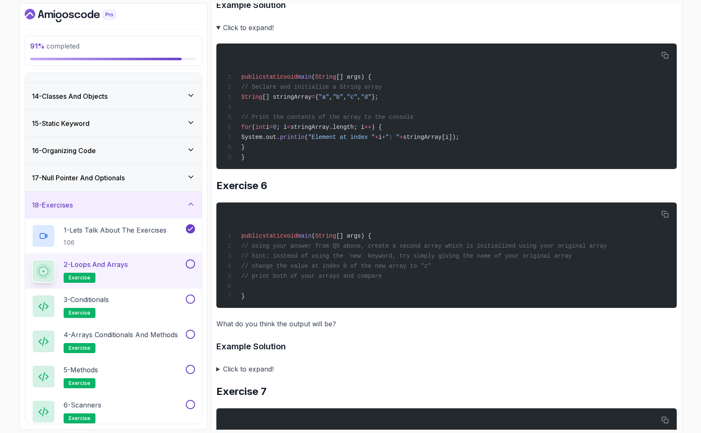
scroll to position [1311, 0]
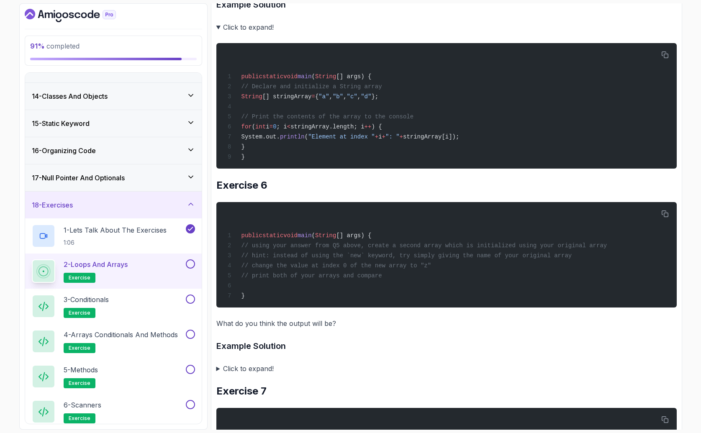
click at [218, 366] on summary "Click to expand!" at bounding box center [446, 369] width 461 height 12
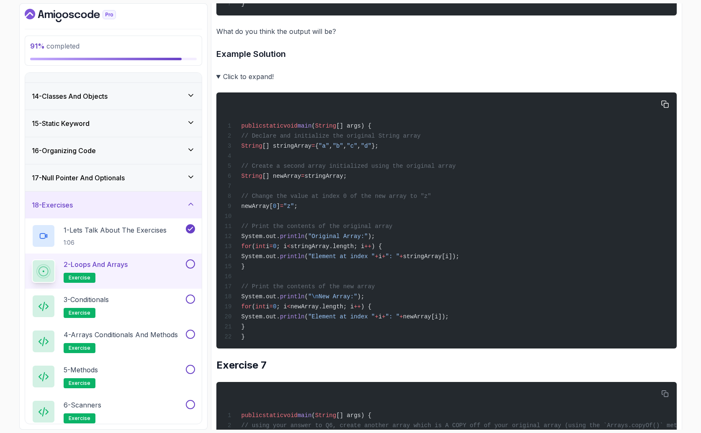
scroll to position [1601, 0]
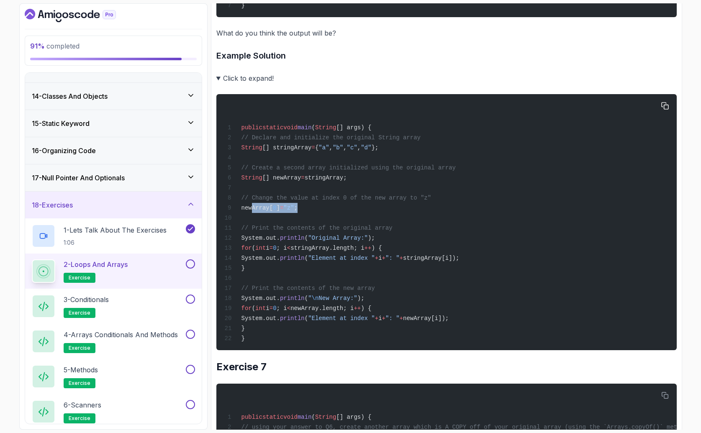
drag, startPoint x: 325, startPoint y: 210, endPoint x: 252, endPoint y: 208, distance: 72.5
click at [252, 208] on div "public static void main ( String [] args) { // Declare and initialize the origi…" at bounding box center [446, 222] width 447 height 246
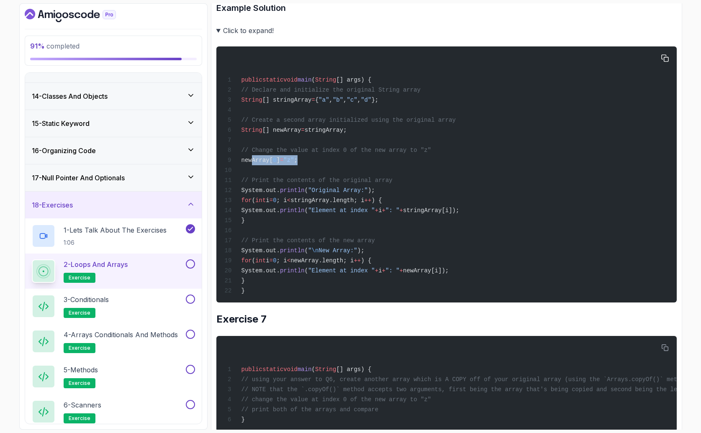
scroll to position [1659, 0]
